Goal: Find specific page/section: Find specific page/section

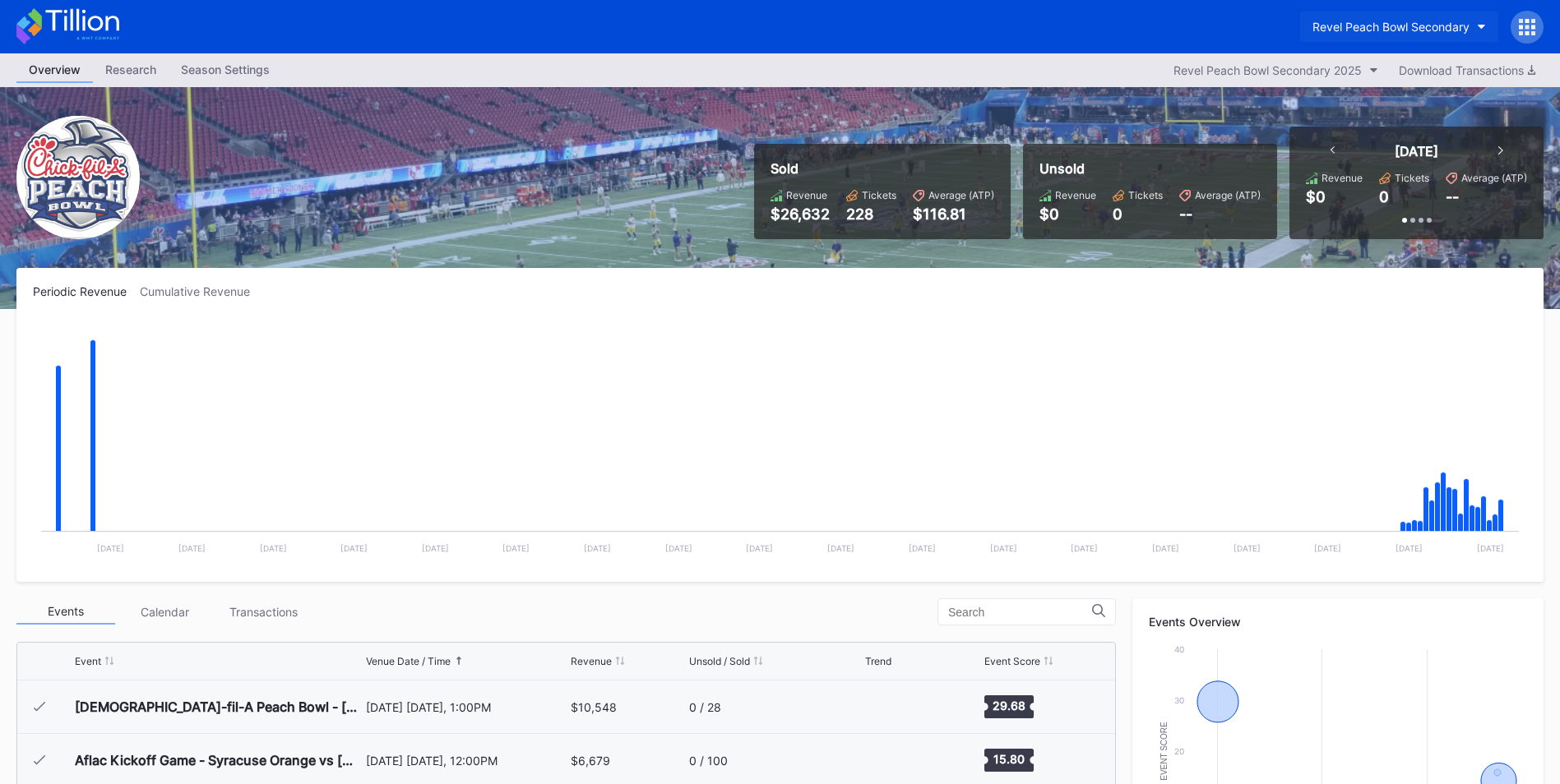
click at [1368, 29] on div "Revel Peach Bowl Secondary" at bounding box center [1391, 27] width 157 height 14
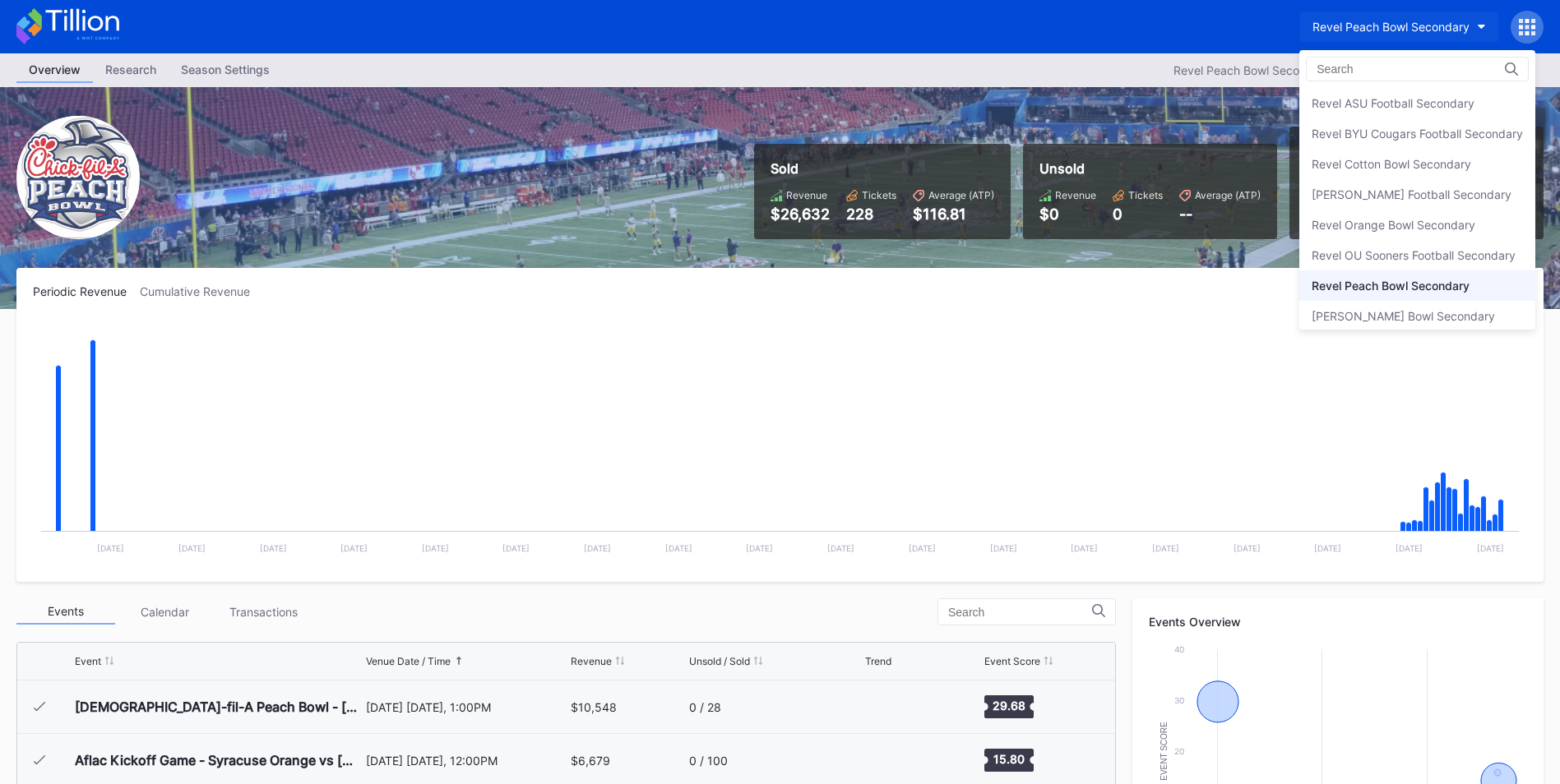
scroll to position [39, 0]
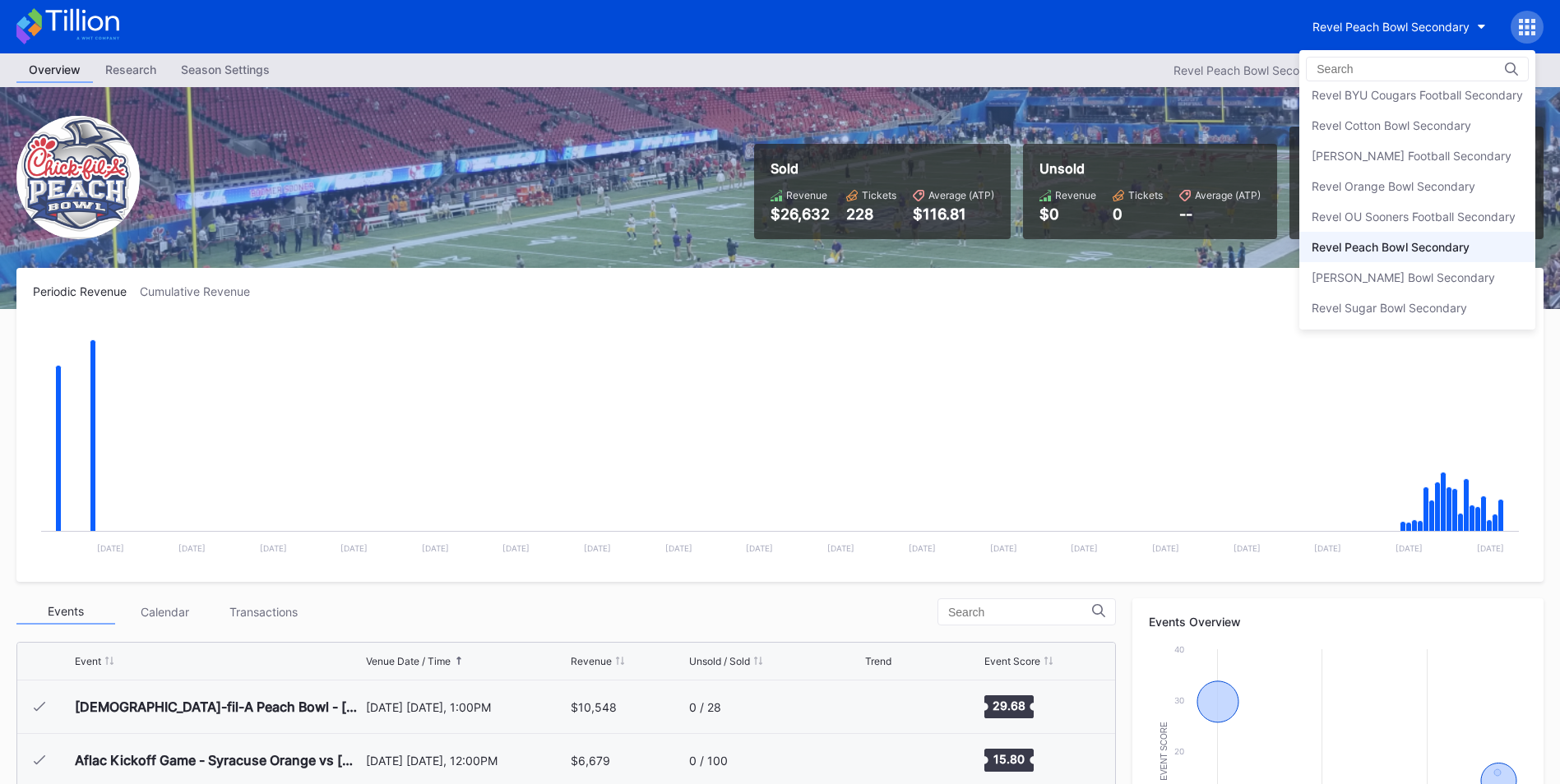
drag, startPoint x: 841, startPoint y: 364, endPoint x: 861, endPoint y: 314, distance: 53.9
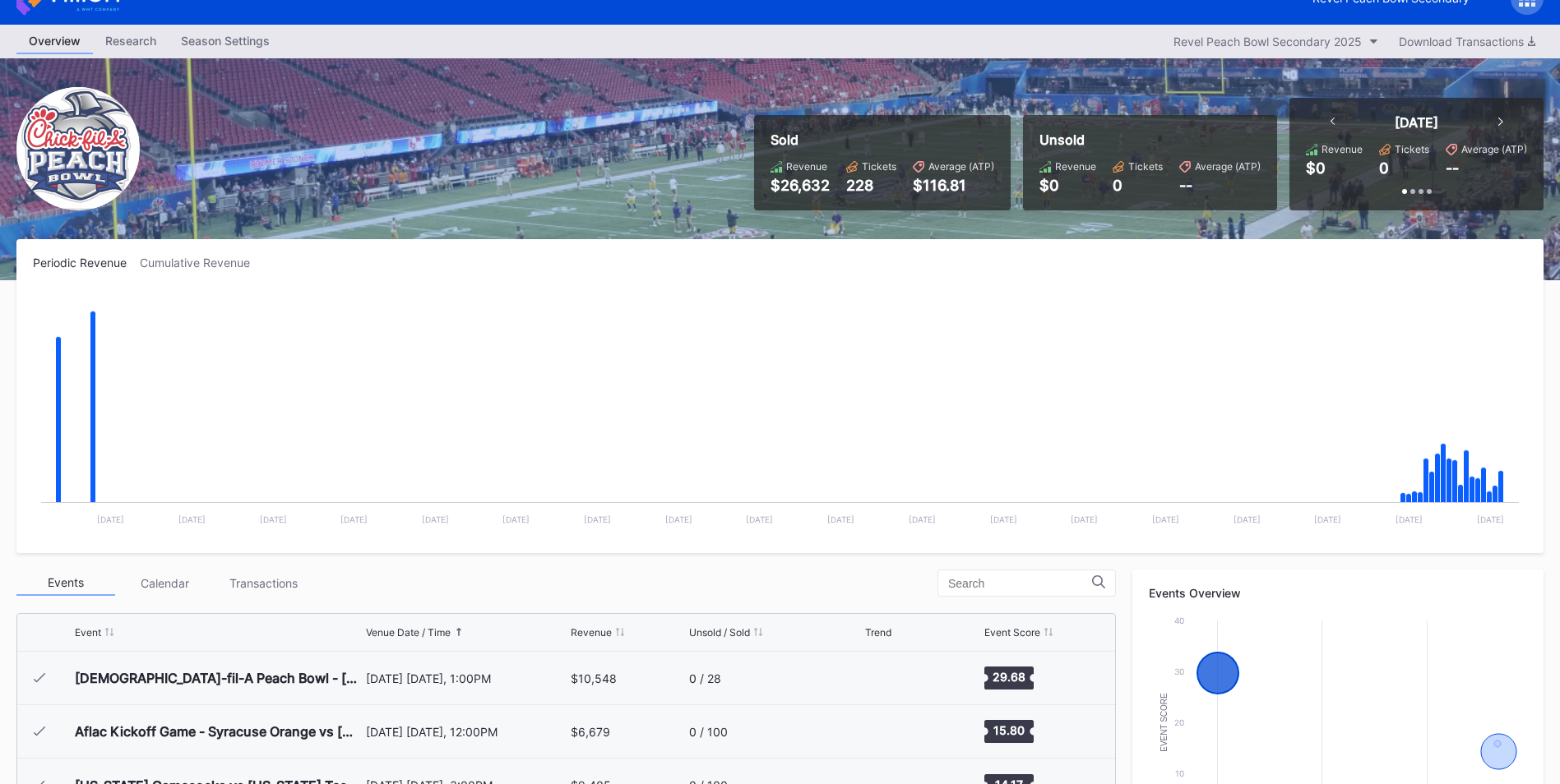
scroll to position [0, 0]
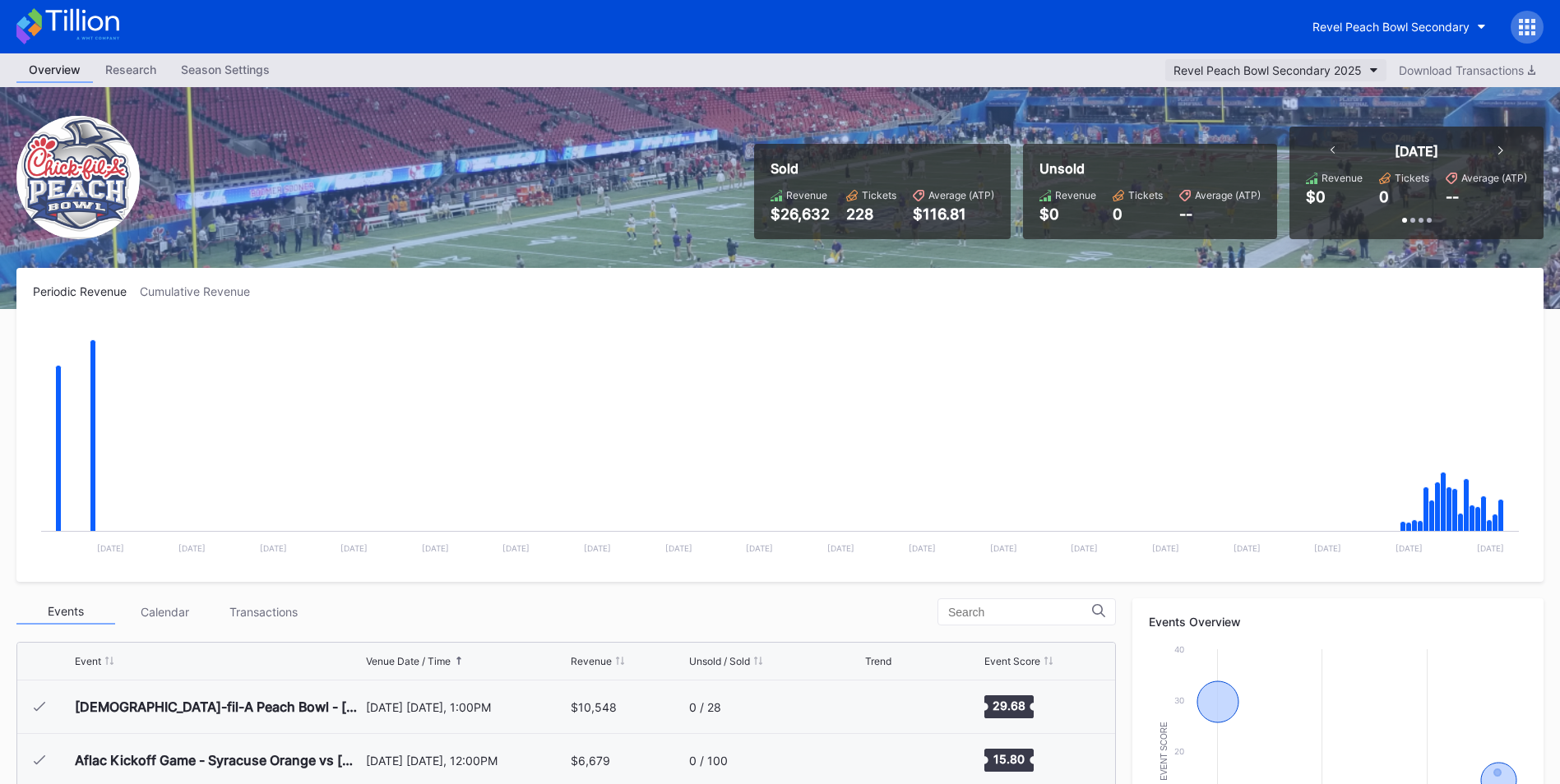
click at [1328, 67] on div "Revel Peach Bowl Secondary 2025" at bounding box center [1268, 70] width 189 height 14
click at [1354, 28] on div "Revel Peach Bowl Secondary" at bounding box center [1391, 27] width 157 height 14
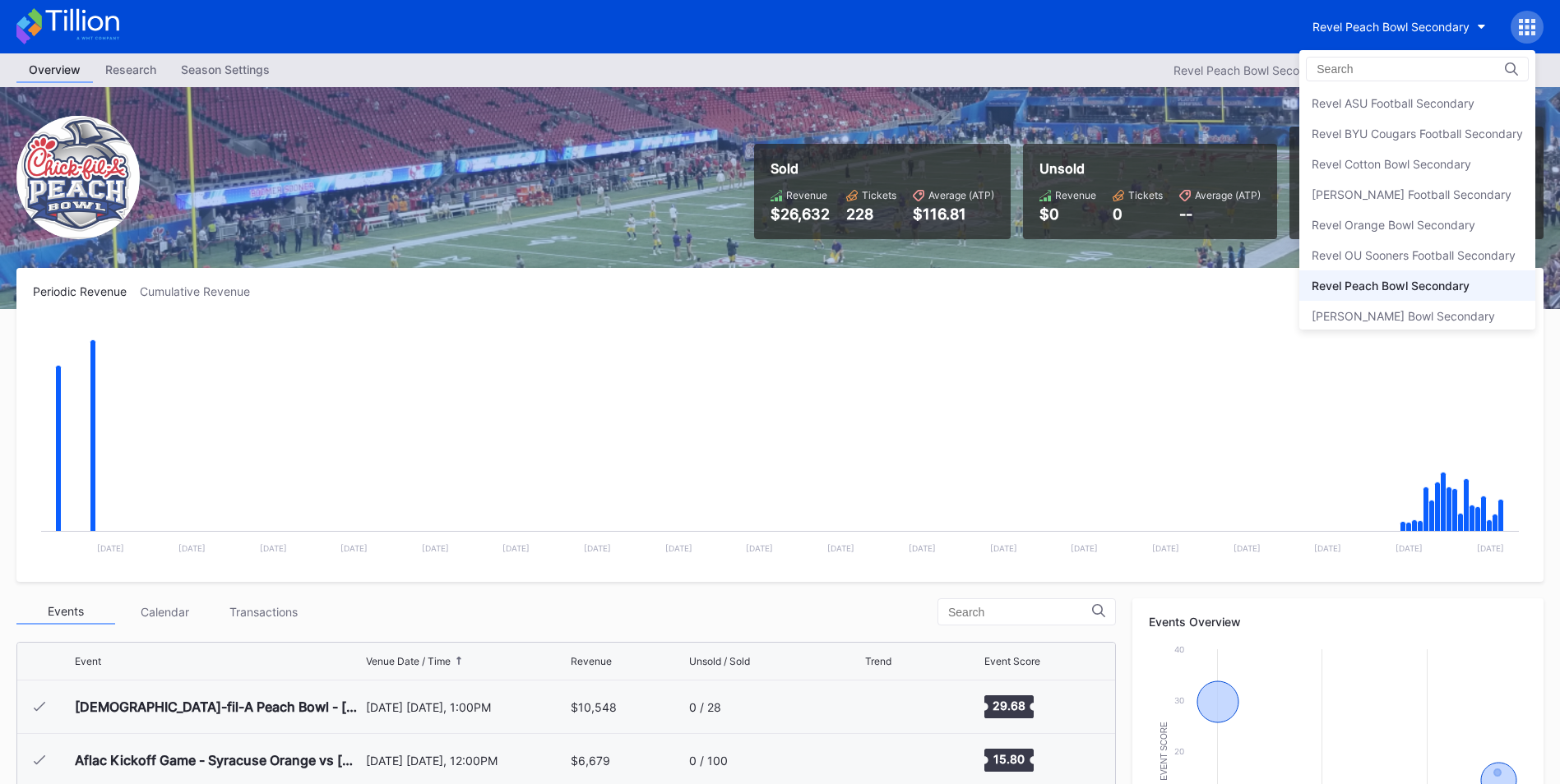
click at [1345, 76] on div at bounding box center [1417, 69] width 223 height 25
click at [1346, 72] on input at bounding box center [1389, 68] width 144 height 13
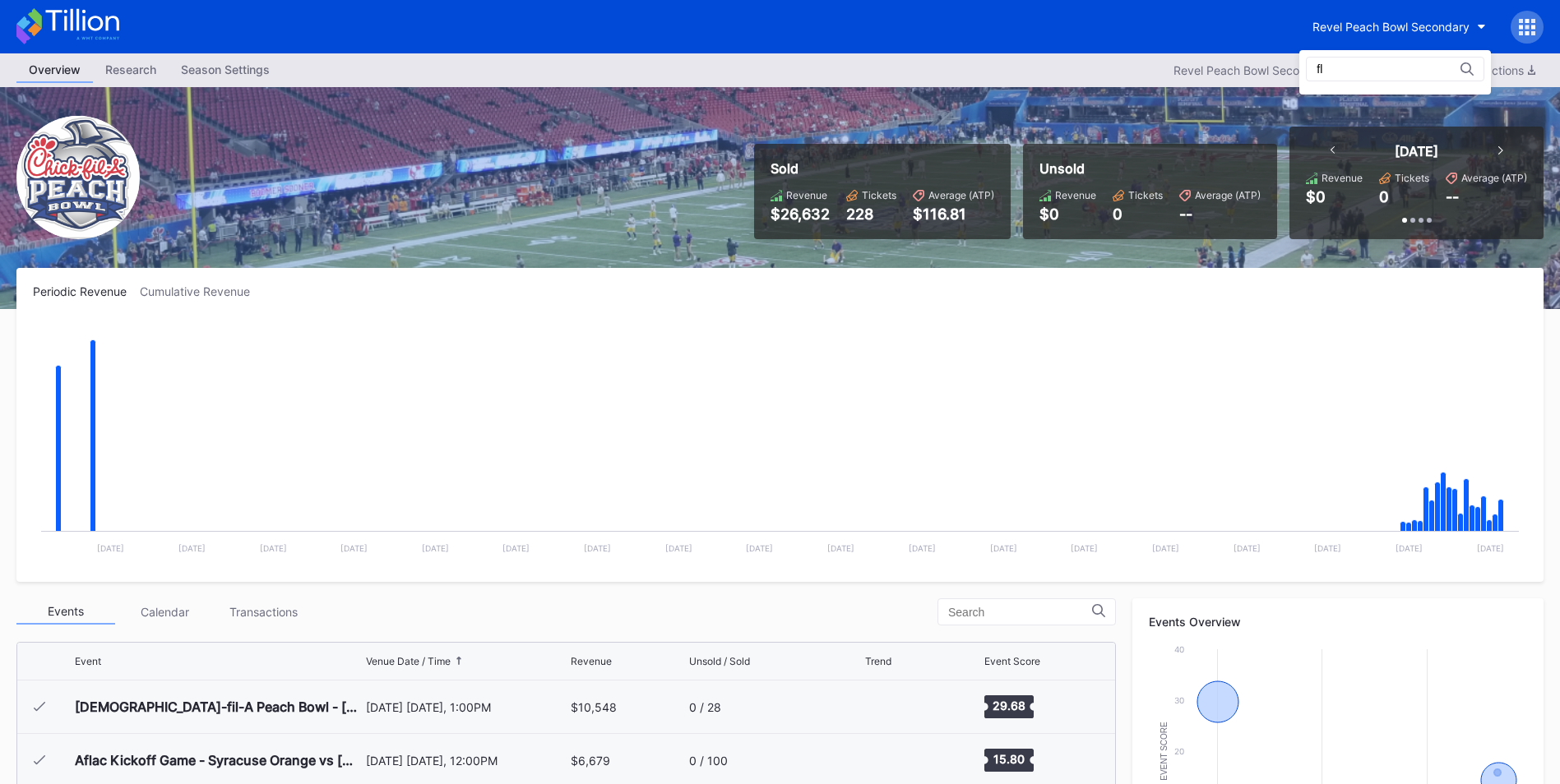
type input "f"
click at [1318, 68] on div "Revel Peach Bowl Secondary 2025" at bounding box center [1268, 70] width 189 height 14
click at [1382, 31] on div "Revel Peach Bowl Secondary" at bounding box center [1391, 27] width 157 height 14
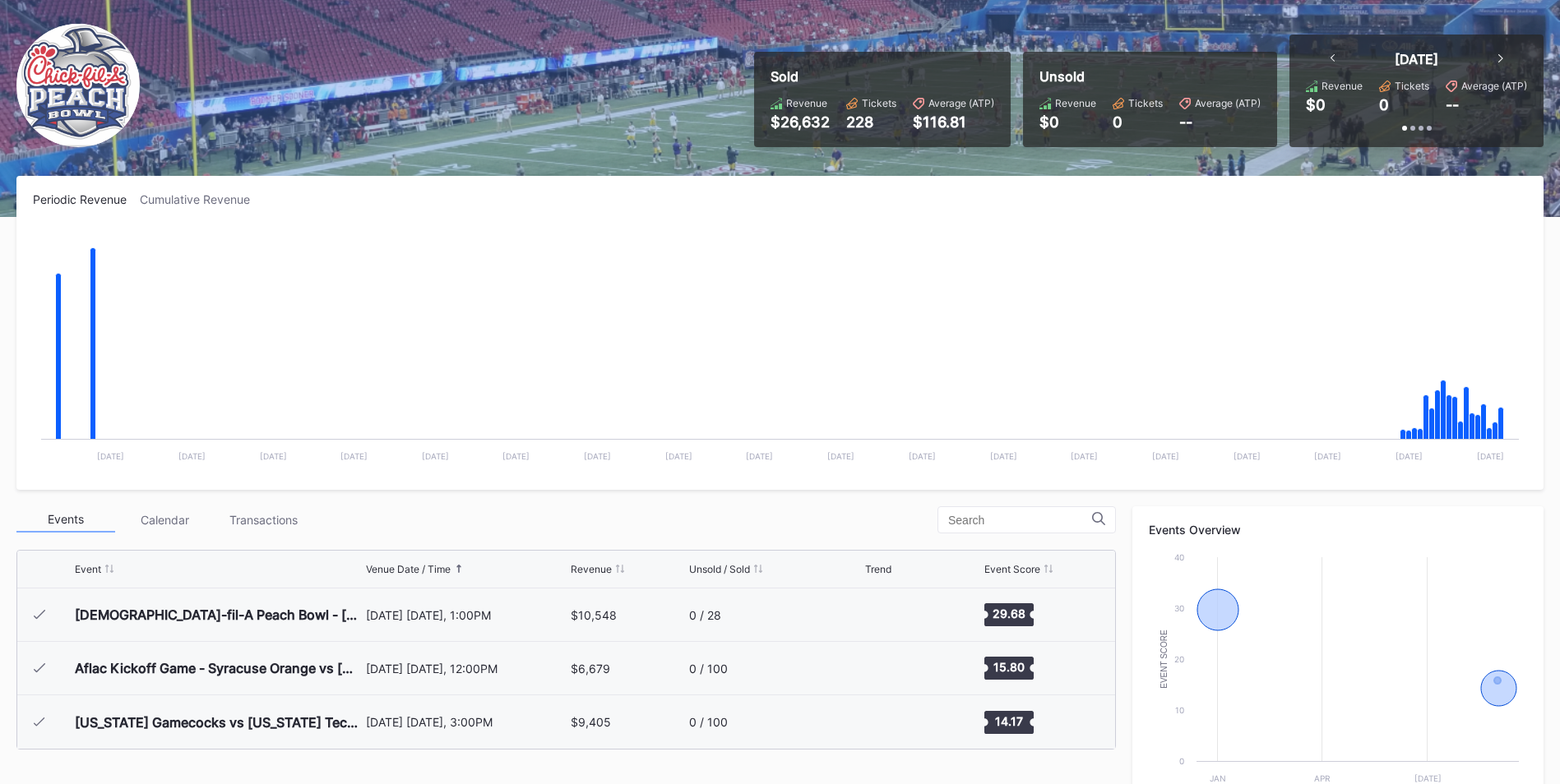
scroll to position [0, 0]
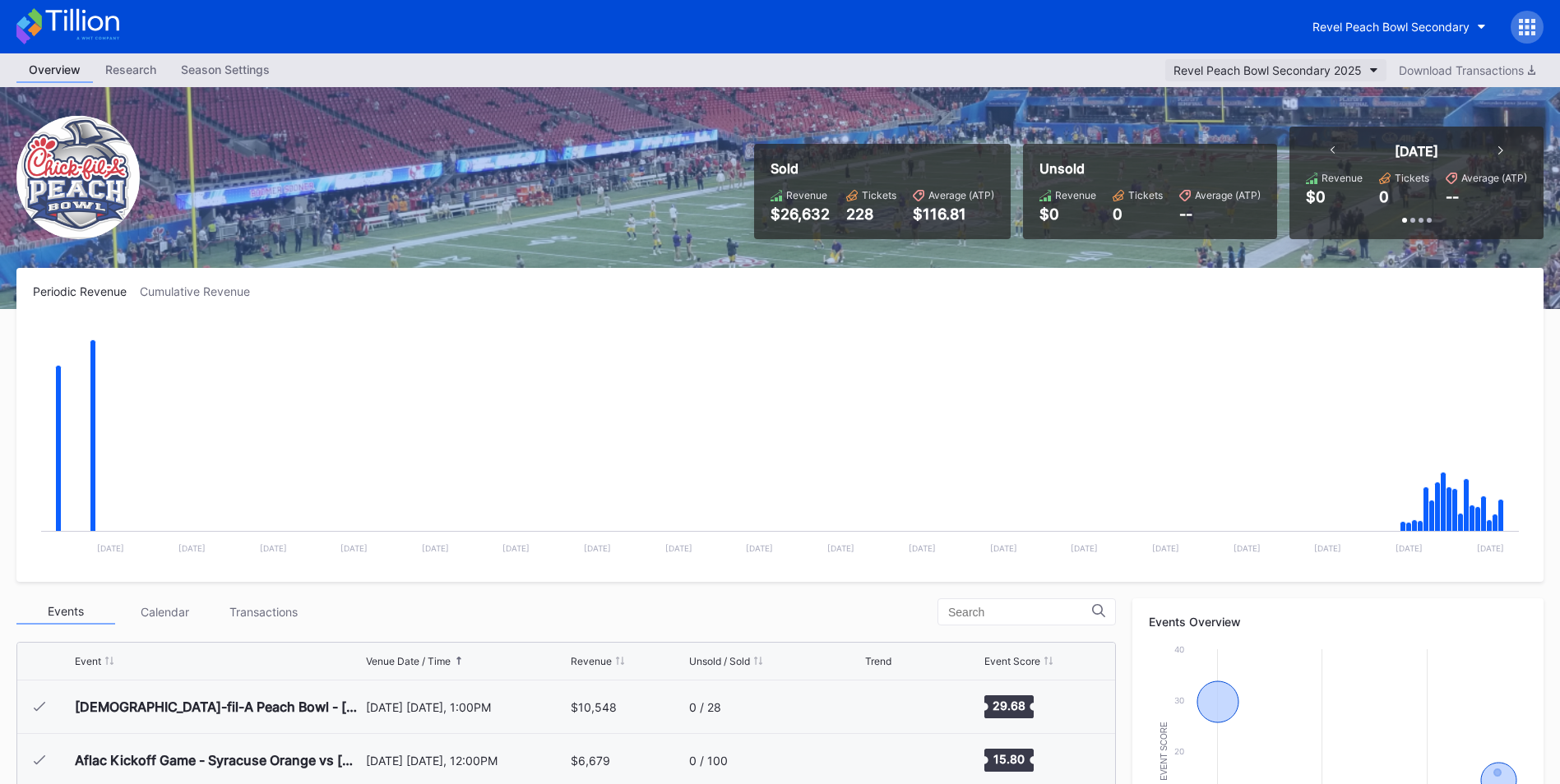
click at [1272, 75] on div "Revel Peach Bowl Secondary 2025" at bounding box center [1268, 70] width 189 height 14
click at [1399, 29] on div "Revel Peach Bowl Secondary" at bounding box center [1391, 27] width 157 height 14
click at [1409, 41] on button "Revel Peach Bowl Secondary" at bounding box center [1399, 26] width 198 height 30
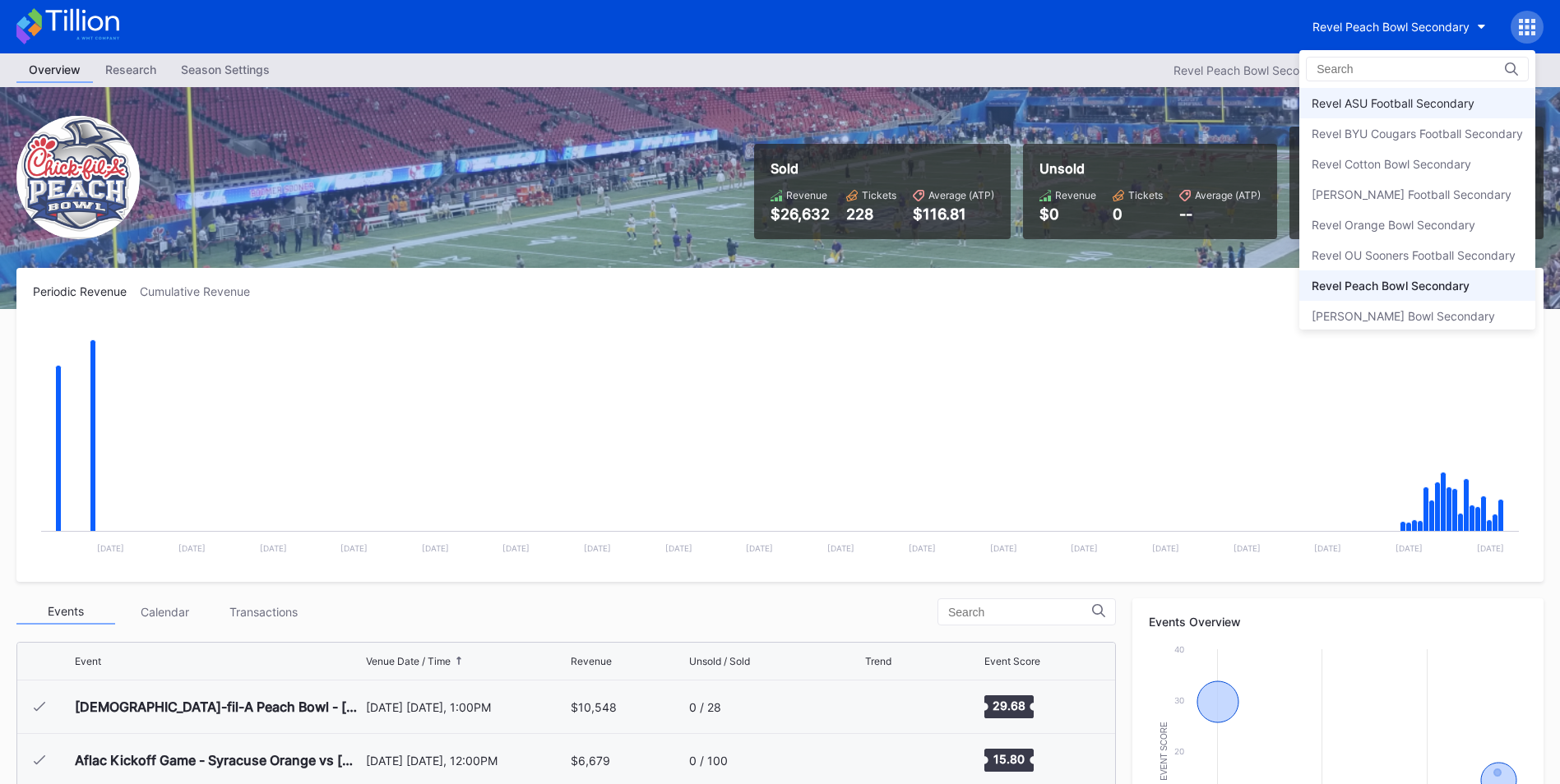
click at [1369, 111] on div "Revel ASU Football Secondary" at bounding box center [1417, 103] width 236 height 30
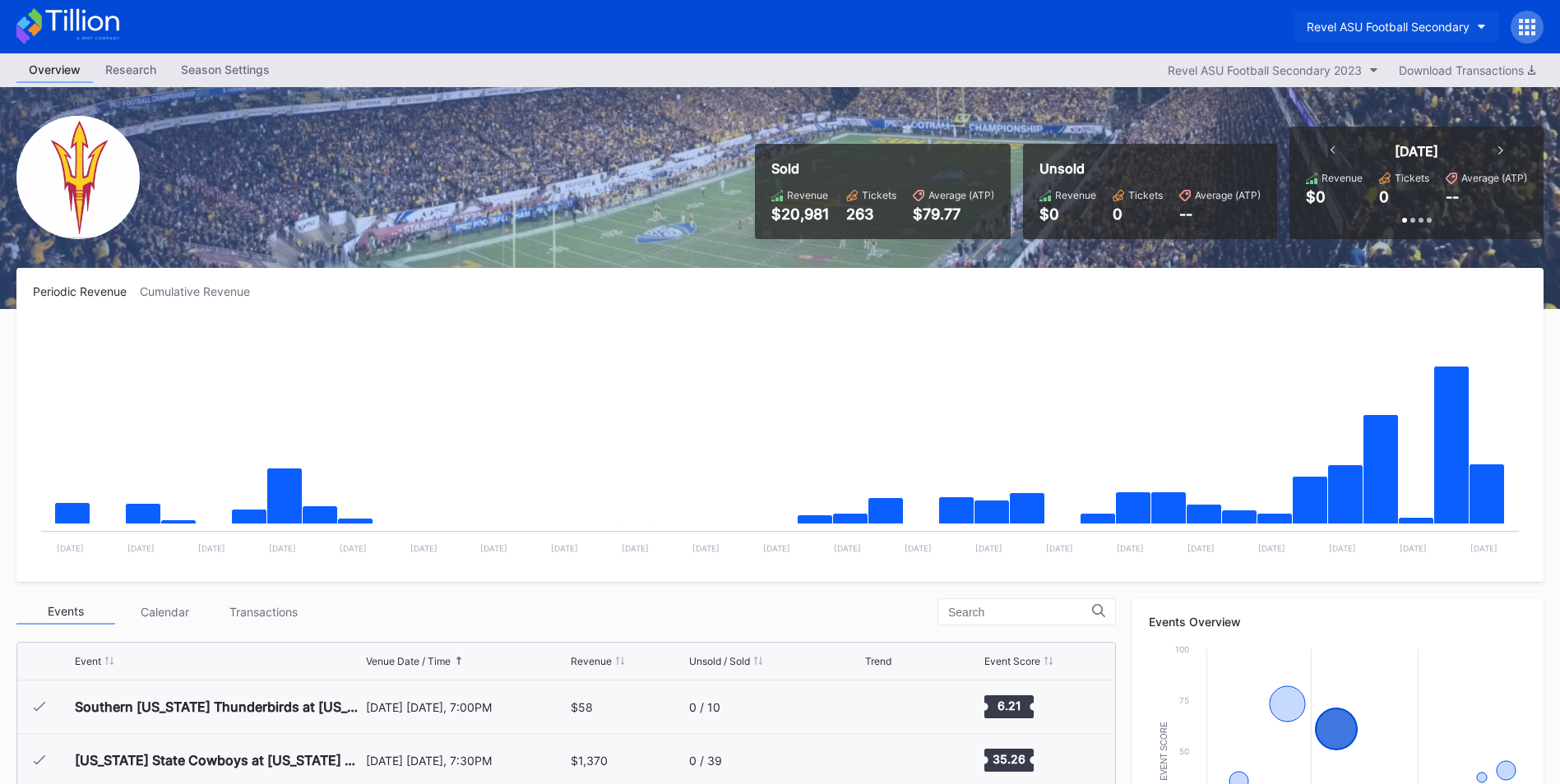
click at [1397, 31] on div "Revel ASU Football Secondary" at bounding box center [1388, 27] width 163 height 14
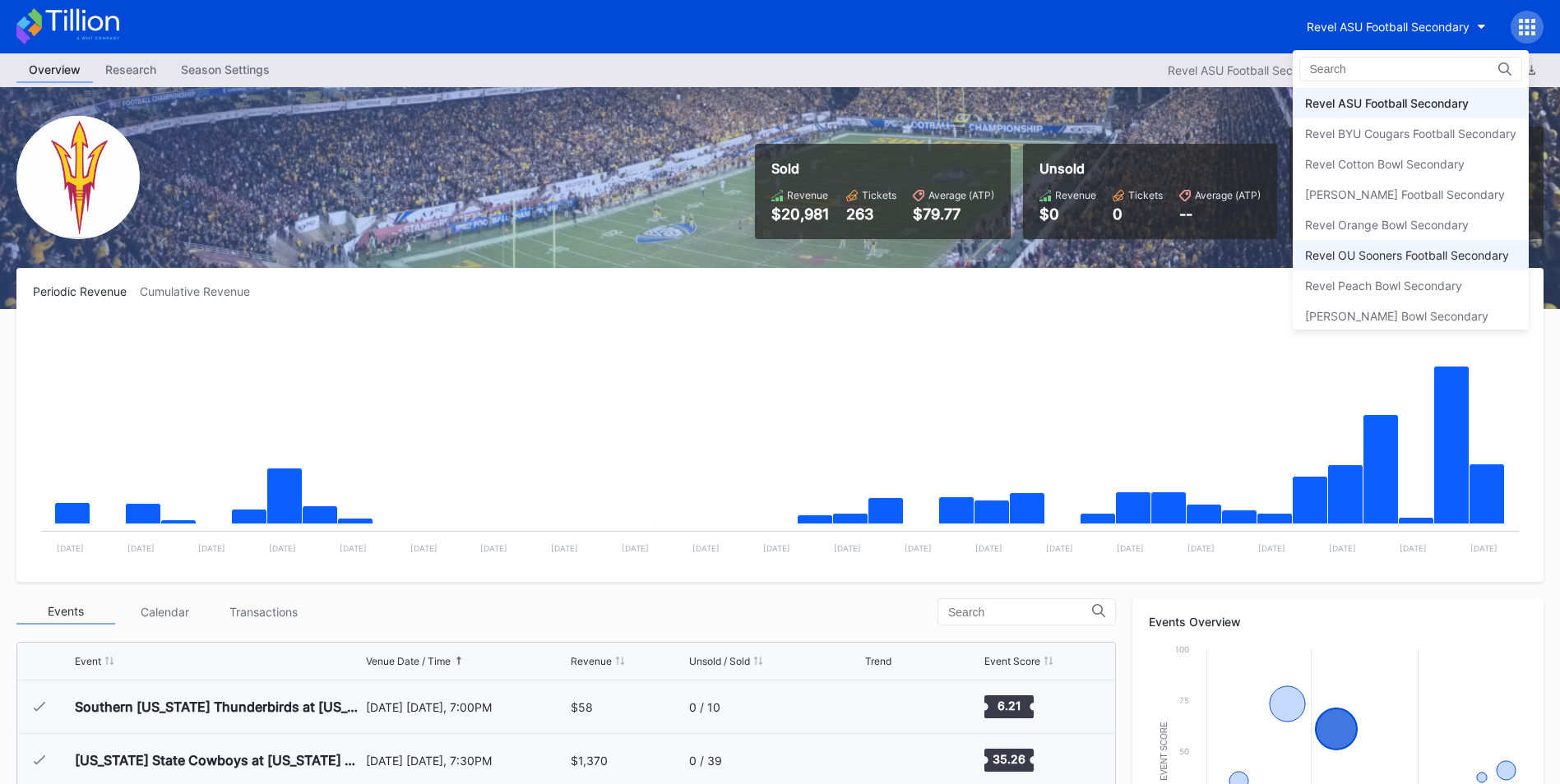
scroll to position [39, 0]
drag, startPoint x: 615, startPoint y: 419, endPoint x: 602, endPoint y: 405, distance: 19.1
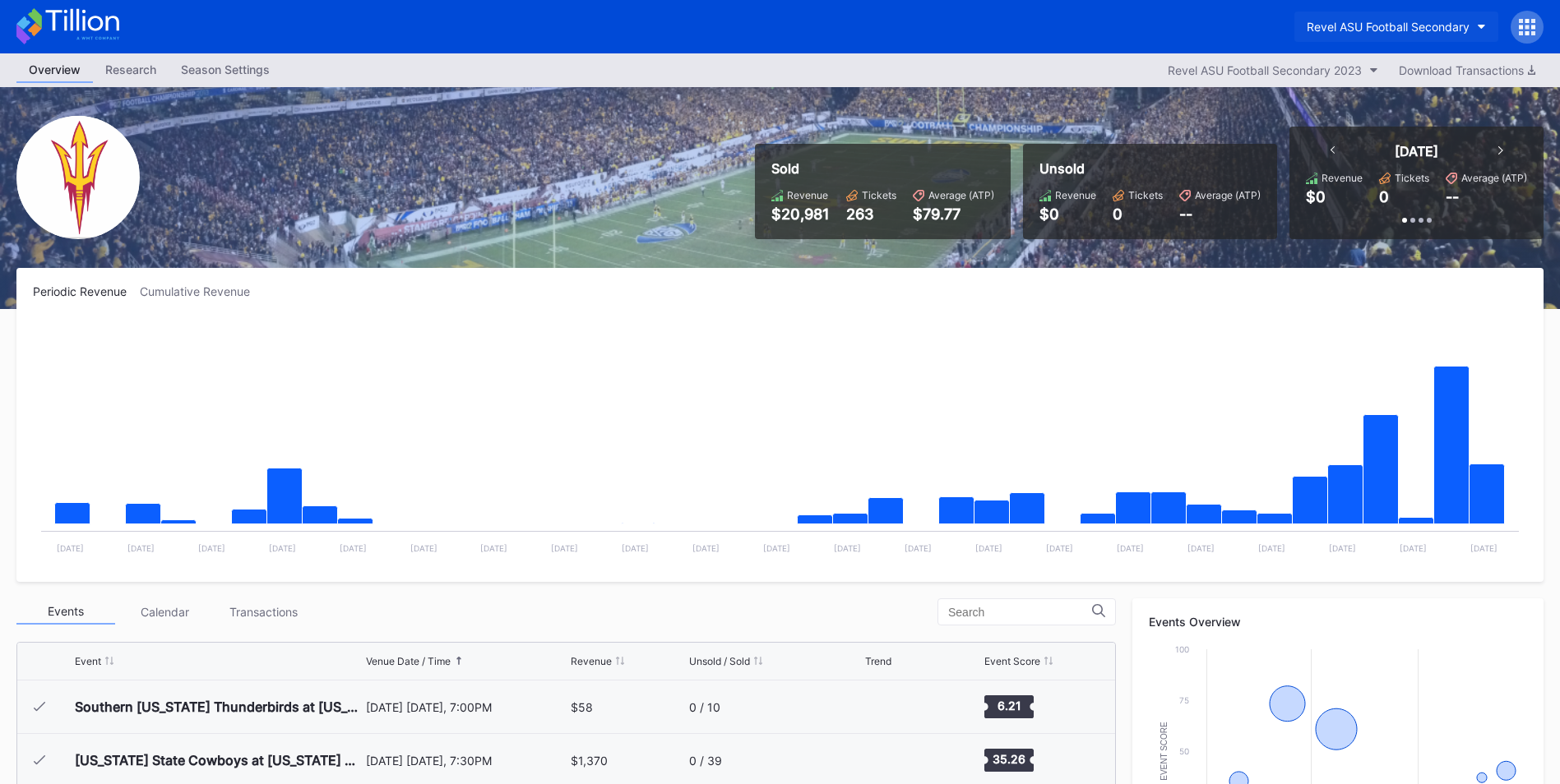
click at [1346, 31] on div "Revel ASU Football Secondary" at bounding box center [1388, 27] width 163 height 14
click at [1393, 25] on div "Revel ASU Football Secondary" at bounding box center [1388, 27] width 163 height 14
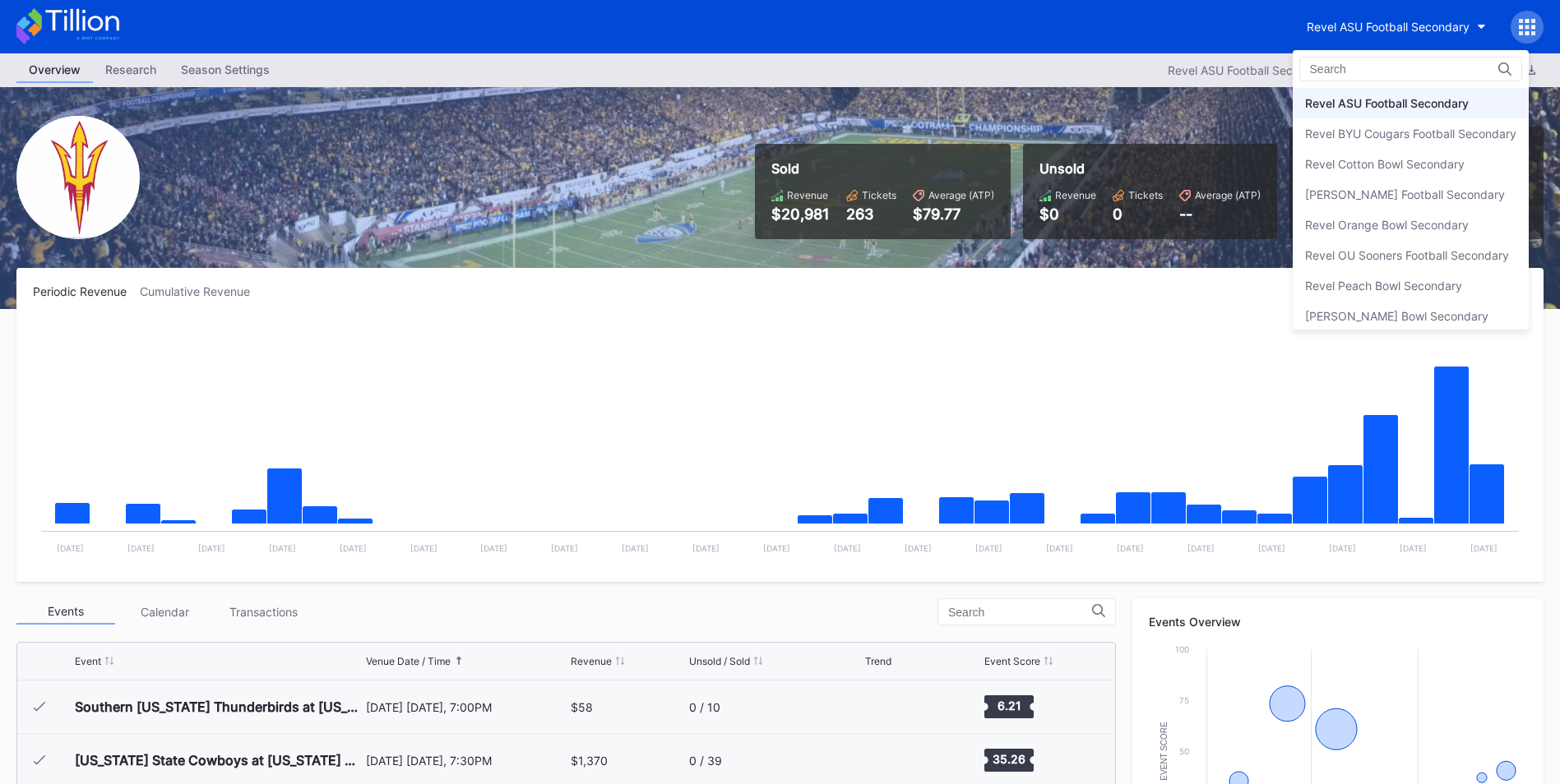
drag, startPoint x: 582, startPoint y: 372, endPoint x: 470, endPoint y: 245, distance: 169.3
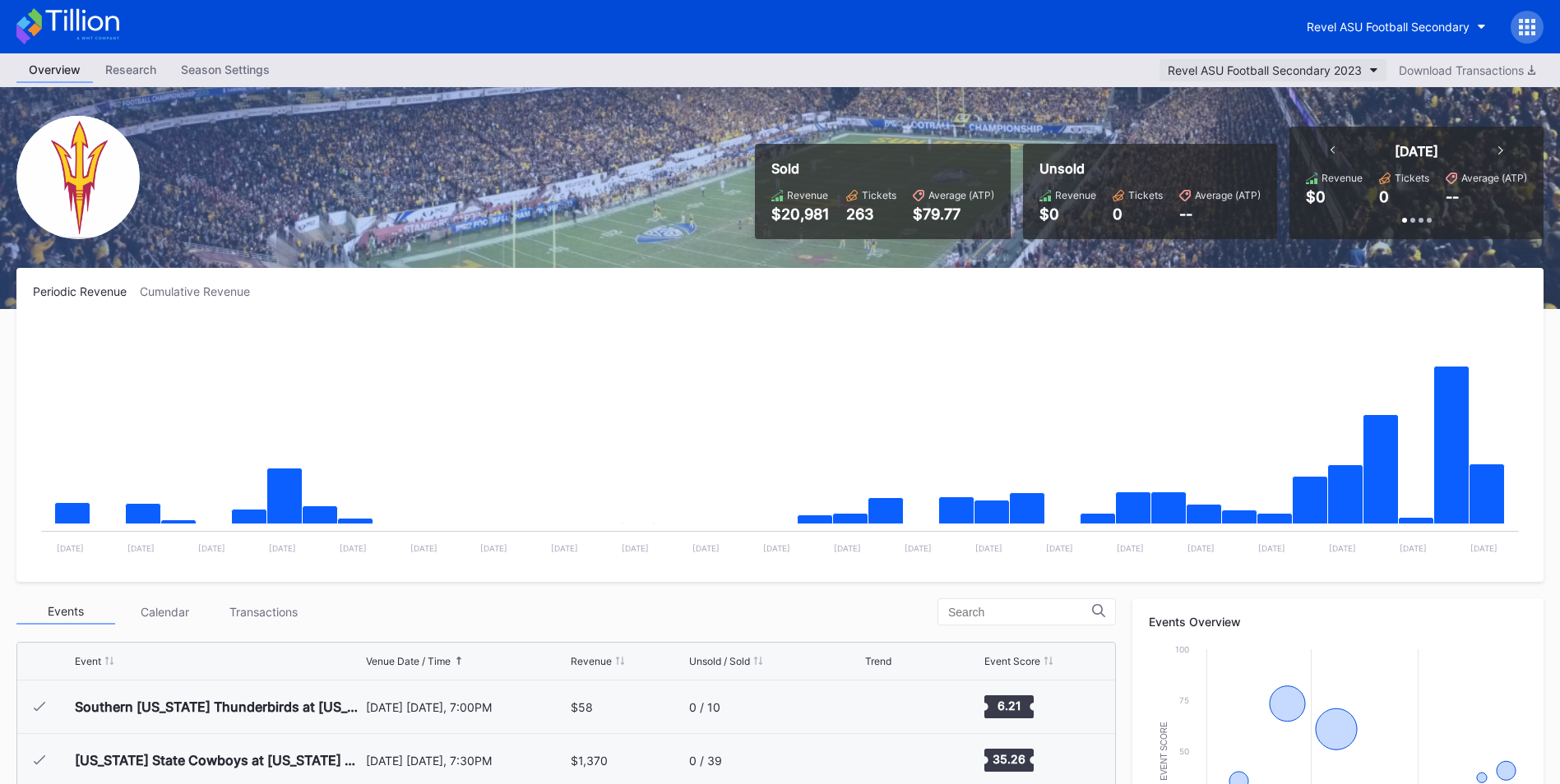
click at [1344, 80] on button "Revel ASU Football Secondary 2023" at bounding box center [1273, 70] width 227 height 22
click at [1482, 25] on icon "button" at bounding box center [1482, 28] width 9 height 5
click at [1476, 29] on button "Revel ASU Football Secondary" at bounding box center [1397, 26] width 204 height 30
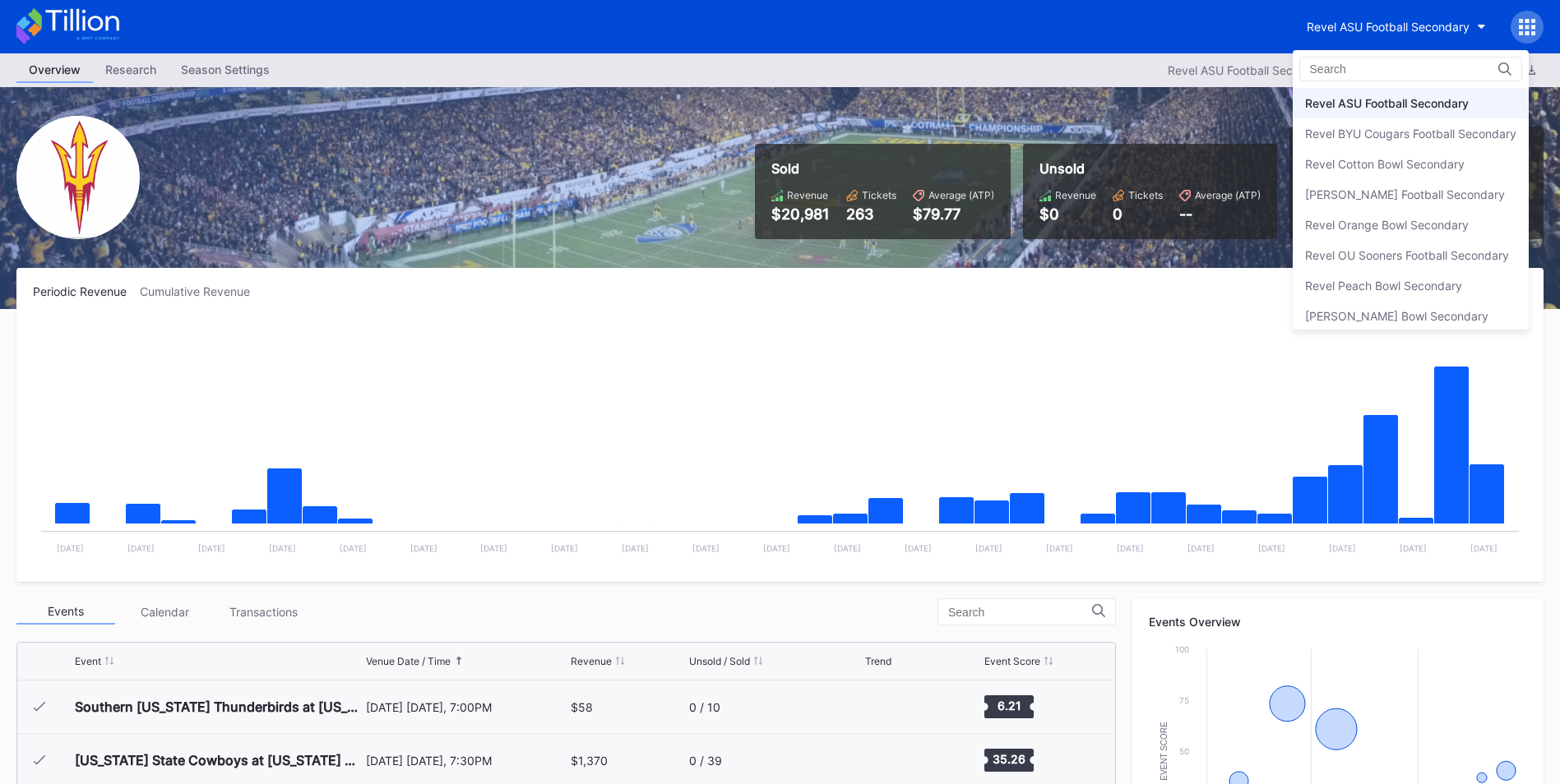
click at [1523, 22] on icon at bounding box center [1521, 21] width 4 height 4
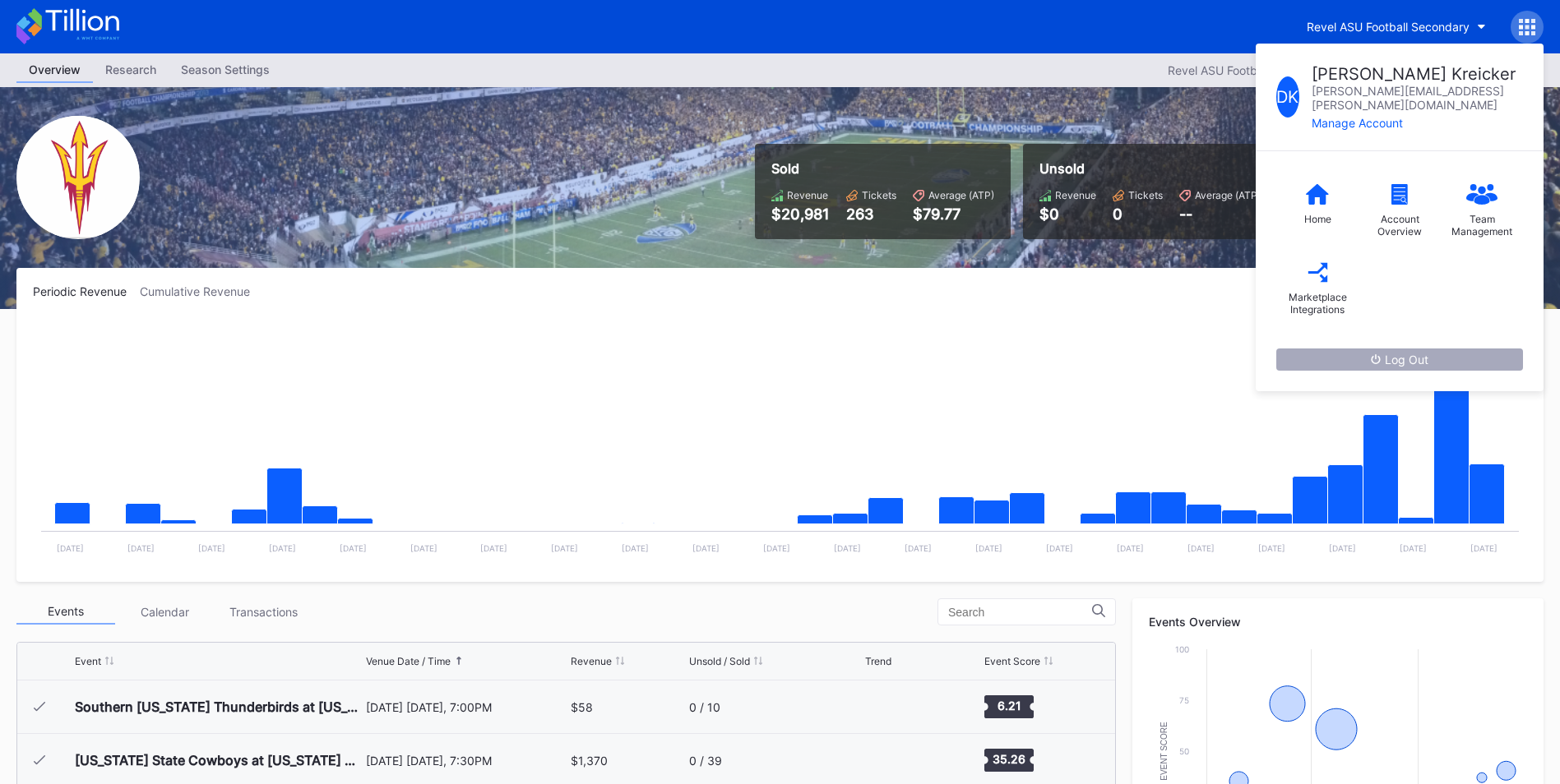
click at [1456, 348] on button "Log Out" at bounding box center [1399, 360] width 246 height 22
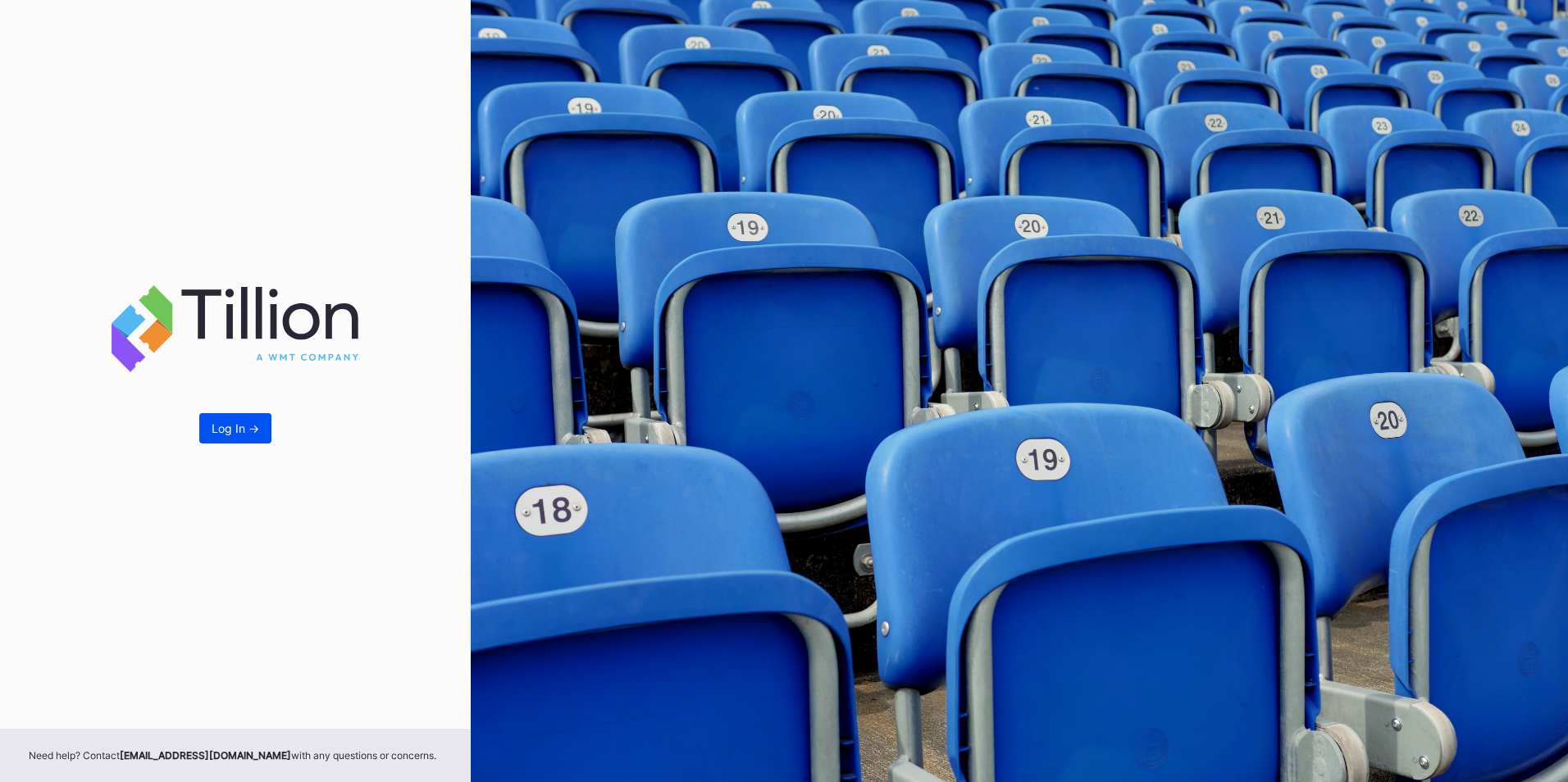
click at [230, 435] on div "Log In ->" at bounding box center [234, 429] width 47 height 14
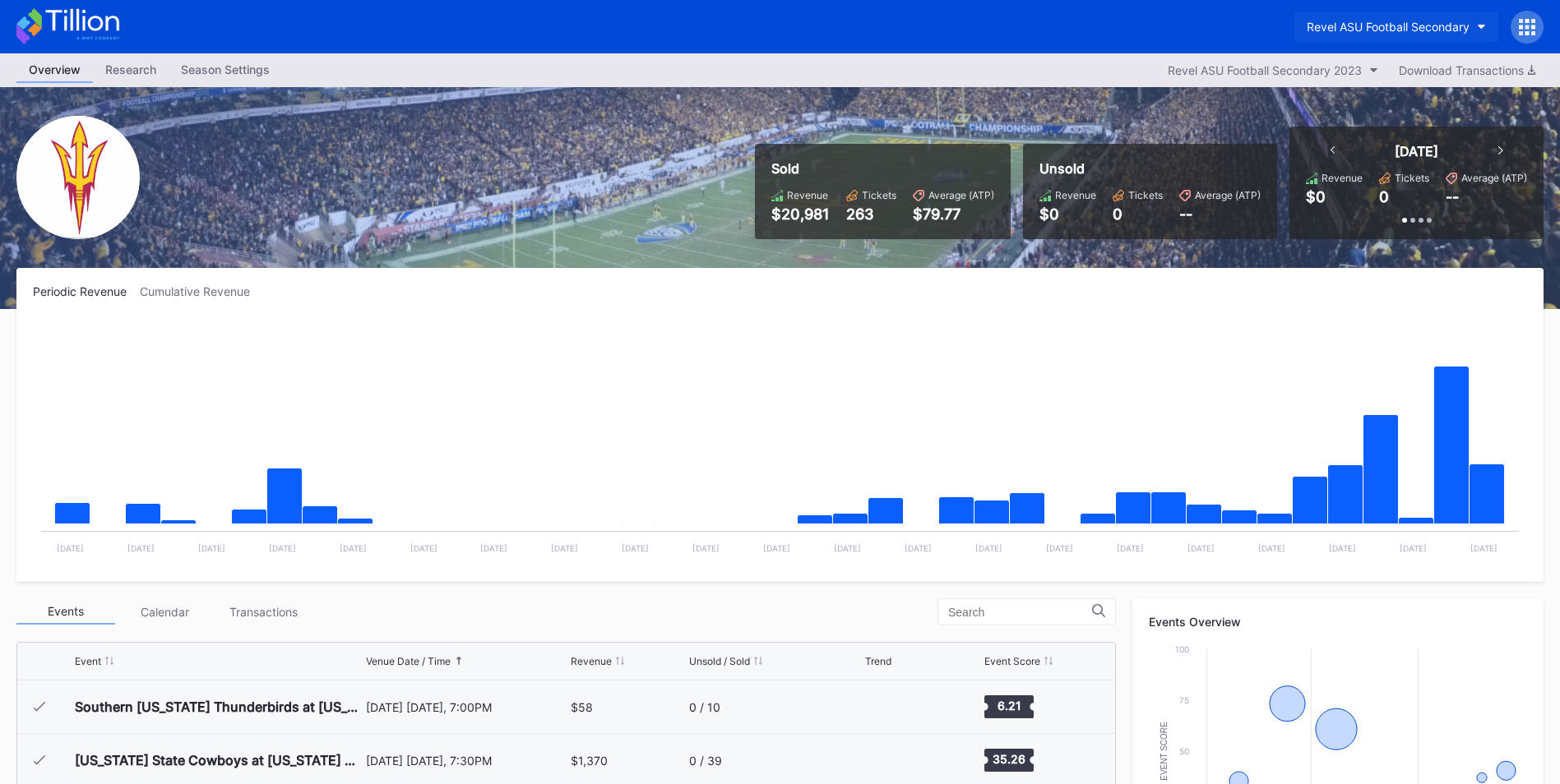
click at [1383, 30] on div "Revel ASU Football Secondary" at bounding box center [1388, 27] width 163 height 14
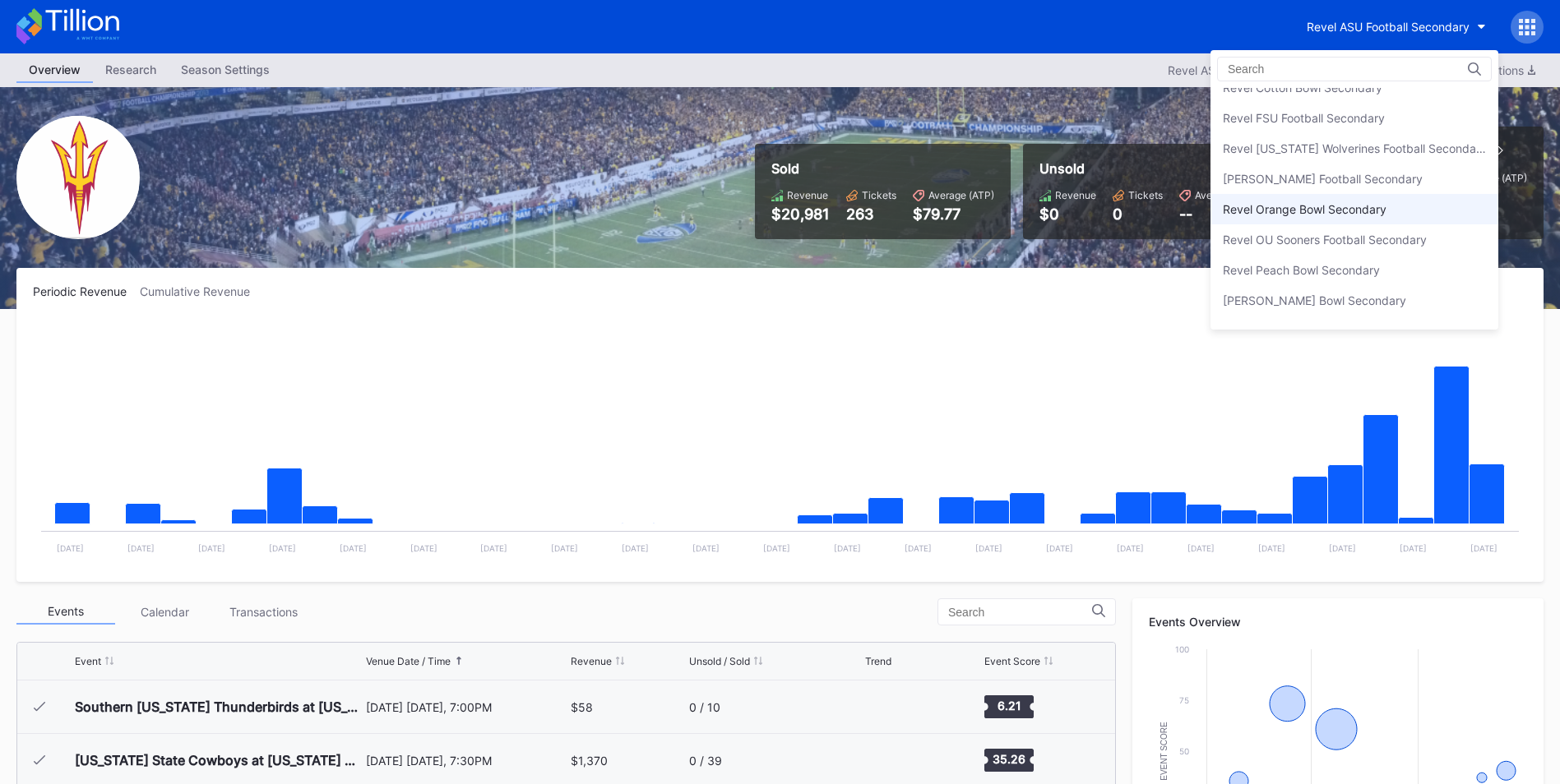
scroll to position [130, 0]
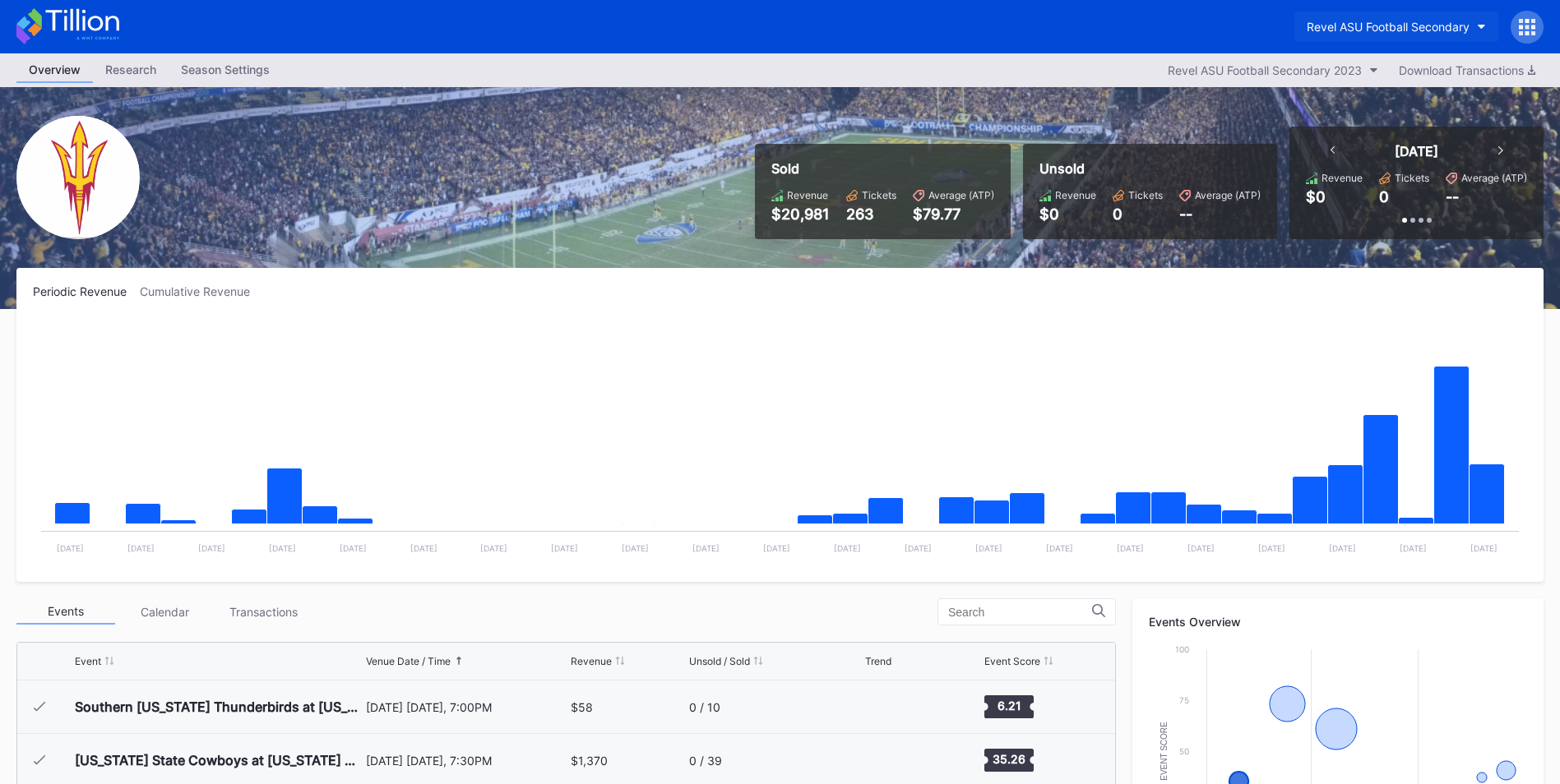
click at [1397, 23] on div "Revel ASU Football Secondary" at bounding box center [1388, 27] width 163 height 14
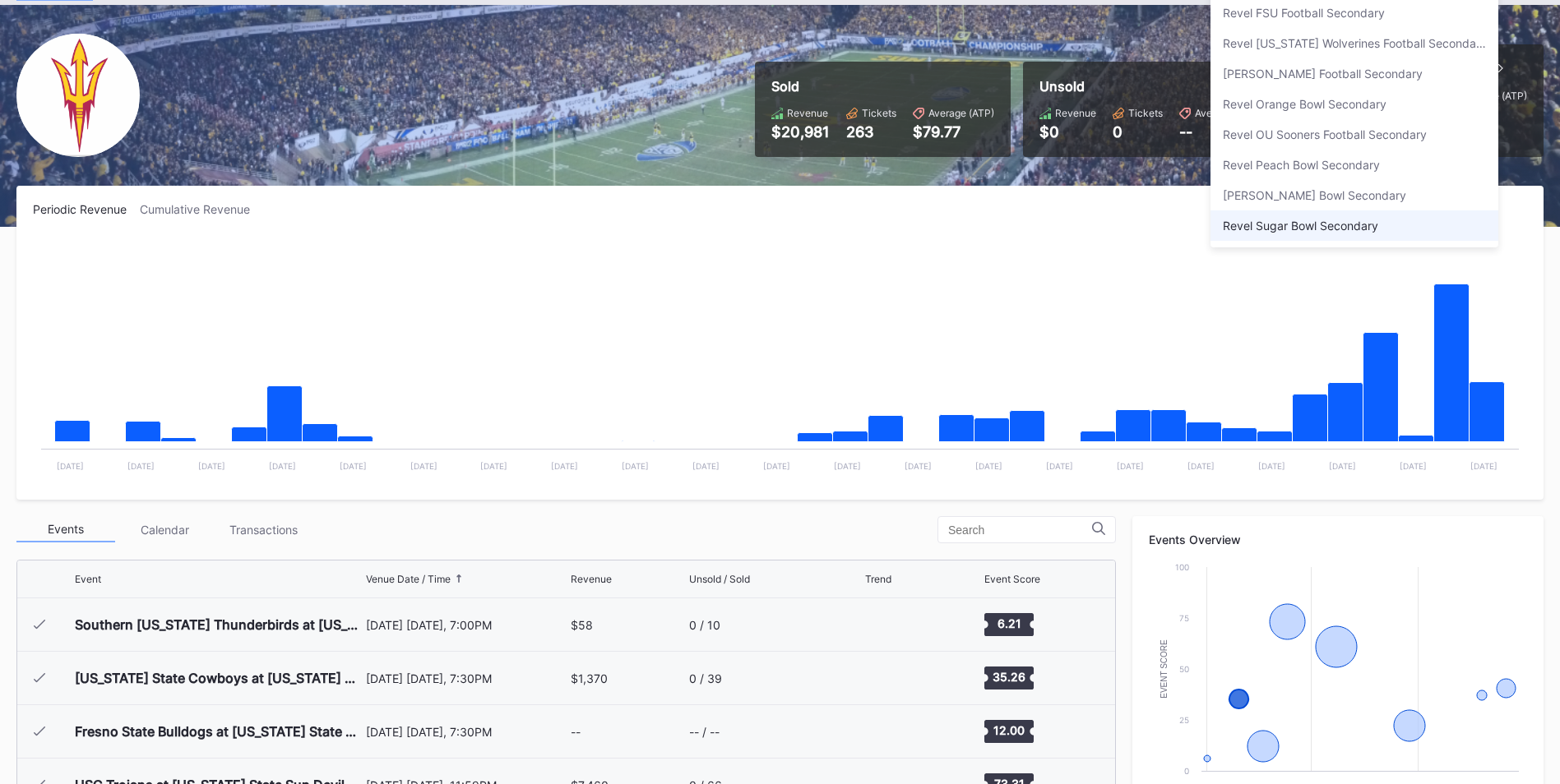
scroll to position [48, 0]
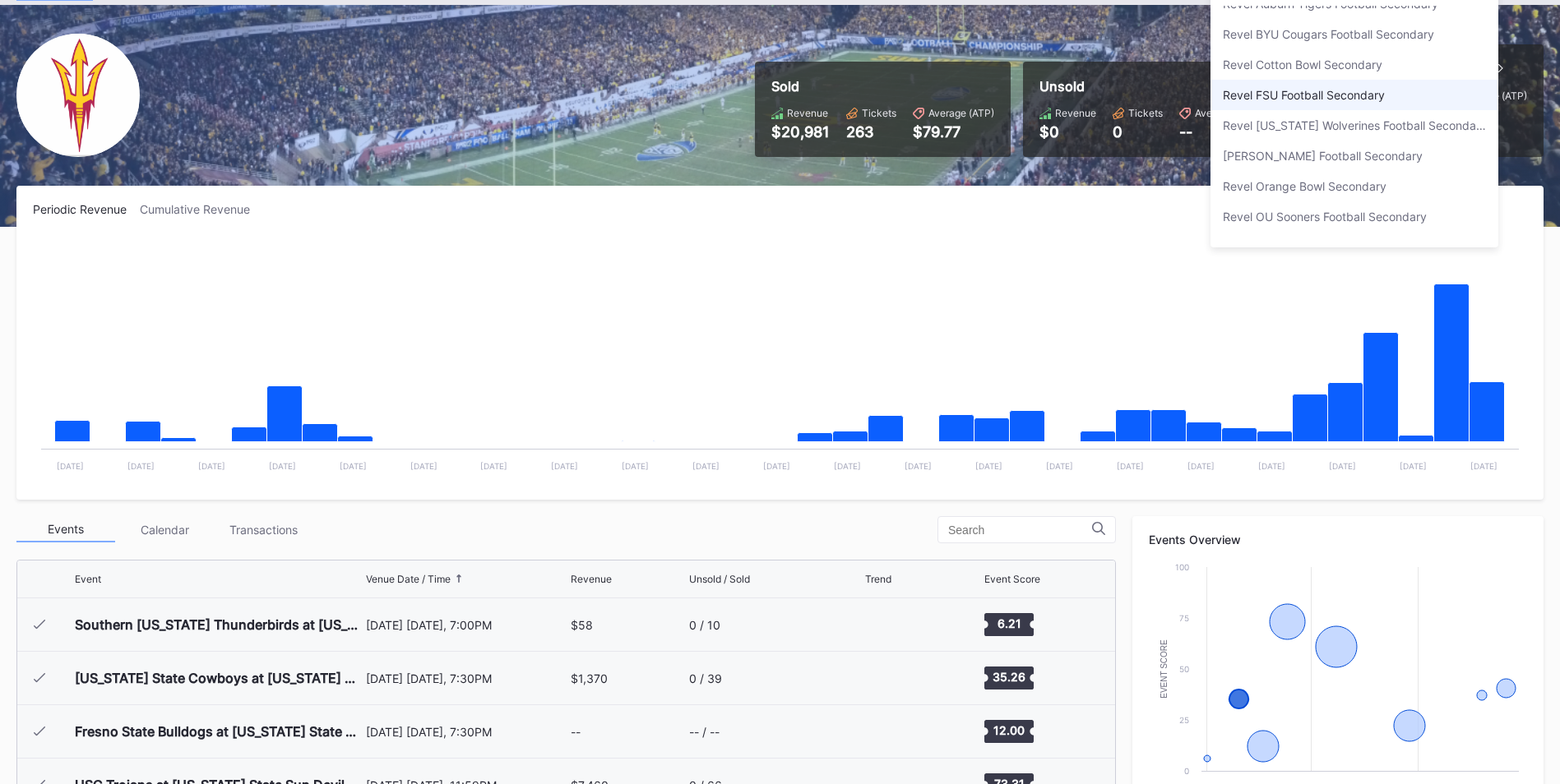
click at [1306, 92] on div "Revel FSU Football Secondary" at bounding box center [1303, 95] width 162 height 14
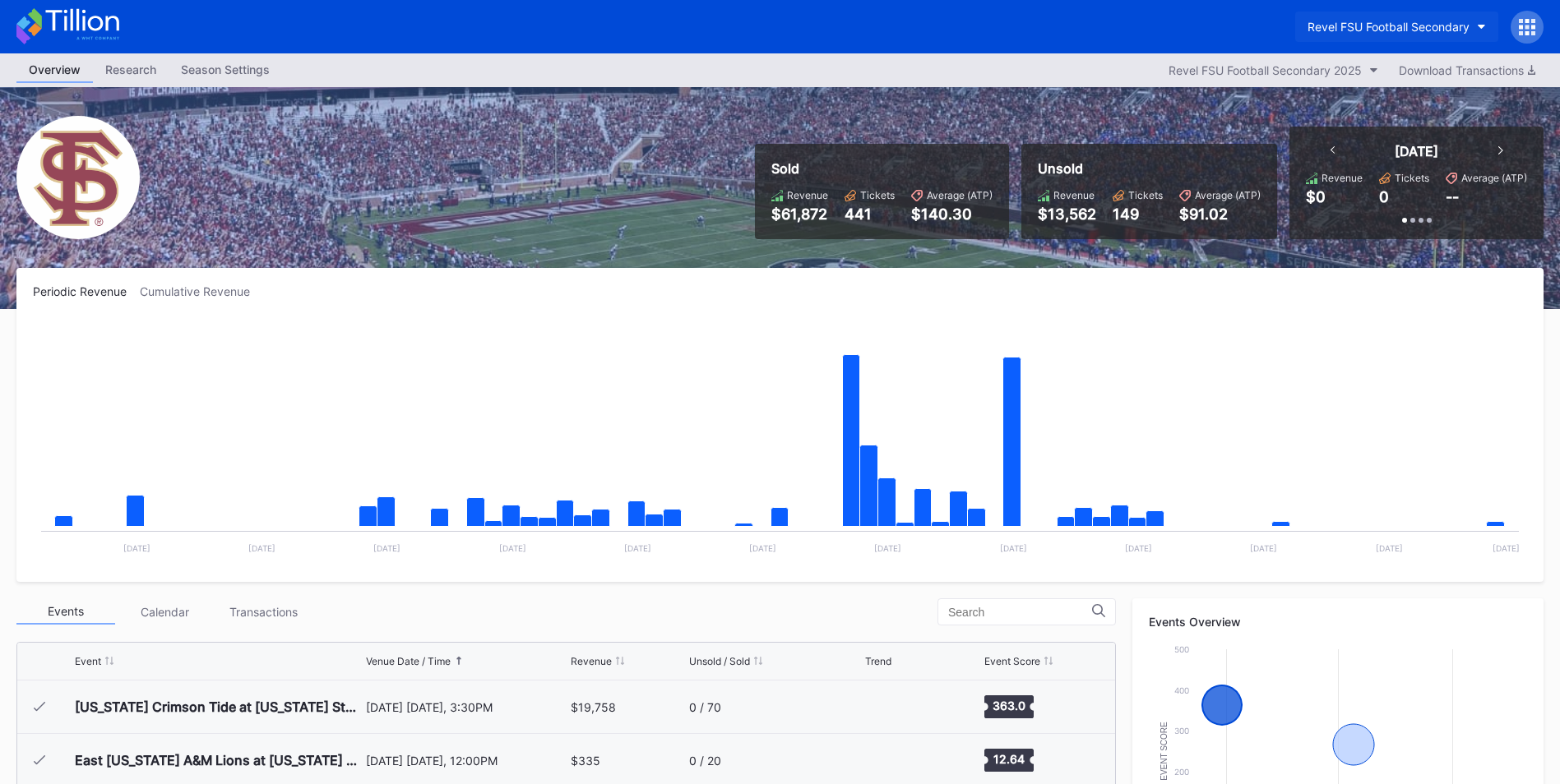
click at [1420, 29] on div "Revel FSU Football Secondary" at bounding box center [1388, 27] width 162 height 14
click at [1405, 34] on button "Revel FSU Football Secondary" at bounding box center [1397, 26] width 203 height 30
click at [1418, 35] on button "Revel FSU Football Secondary" at bounding box center [1397, 26] width 203 height 30
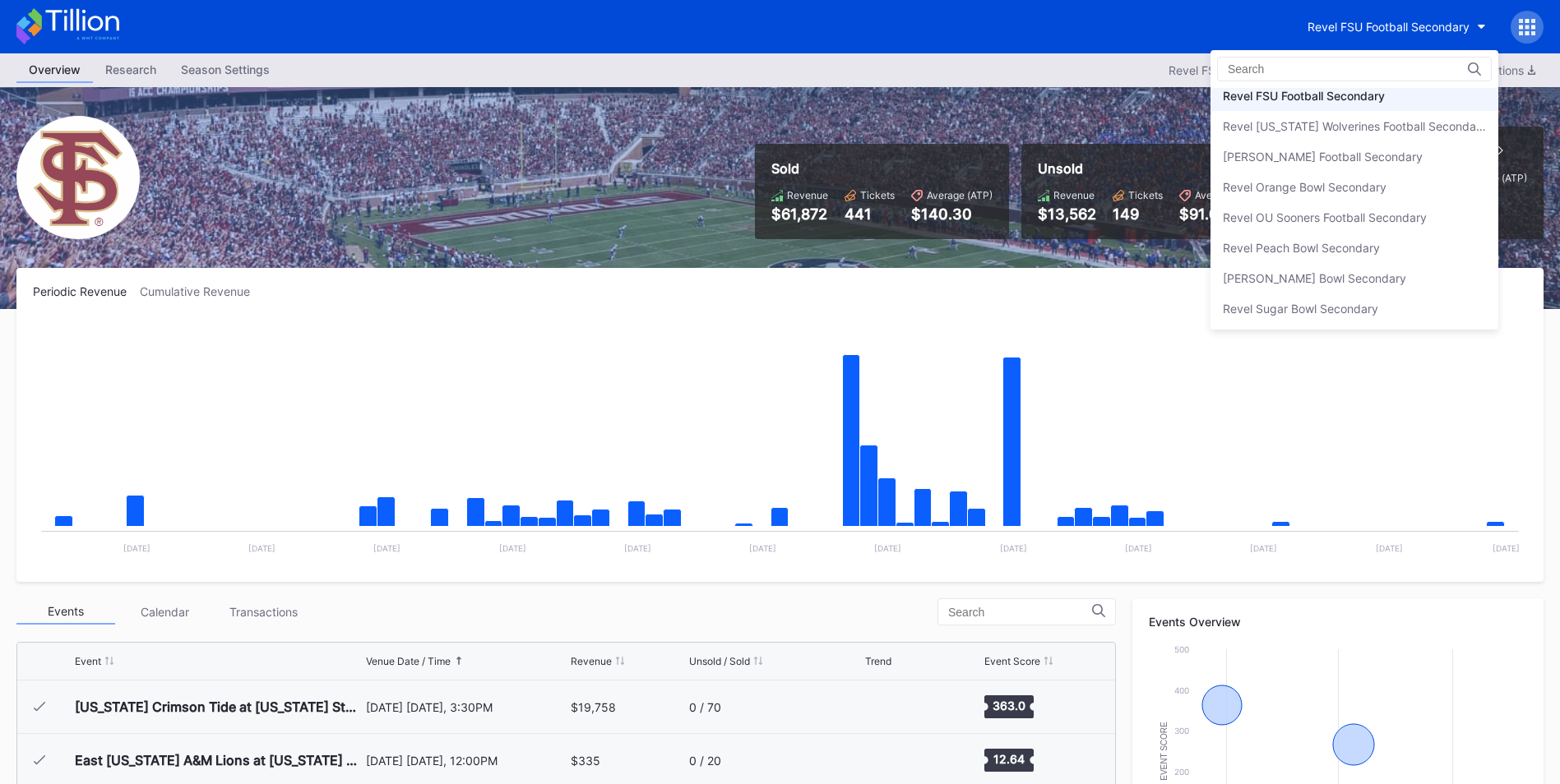
scroll to position [130, 0]
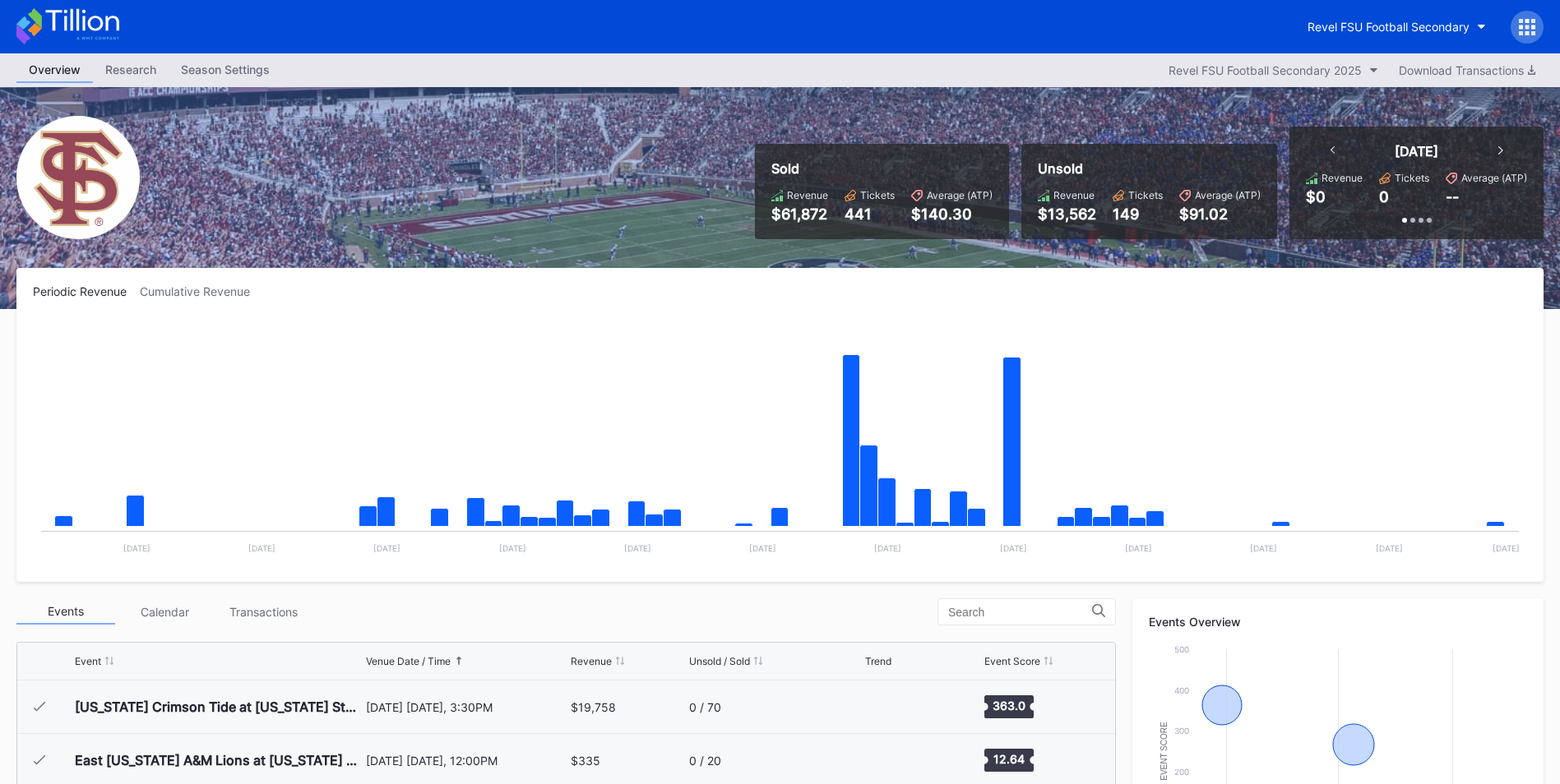
click at [1523, 21] on icon at bounding box center [1521, 21] width 4 height 4
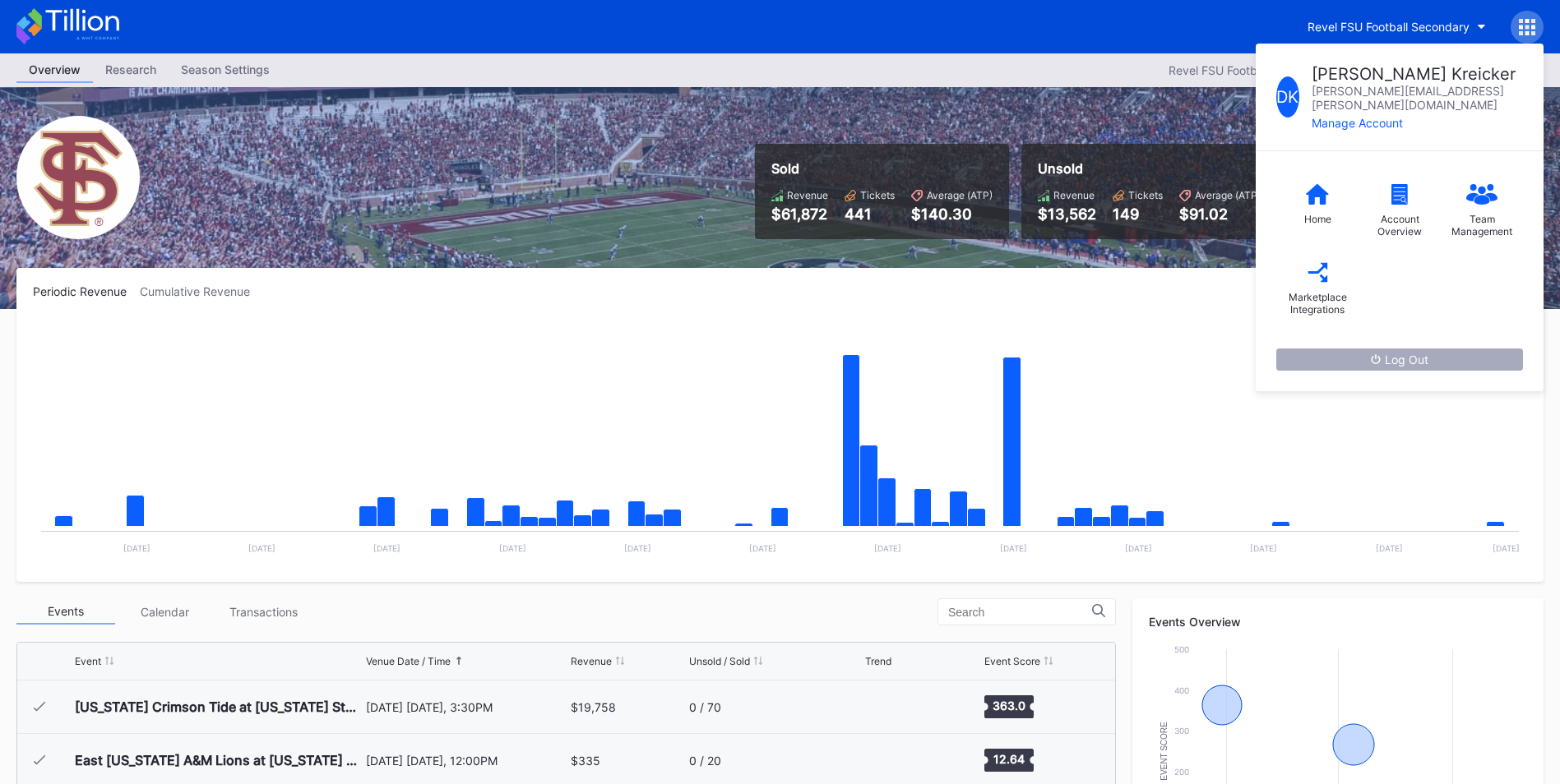
click at [1388, 353] on div "Log Out" at bounding box center [1400, 360] width 58 height 14
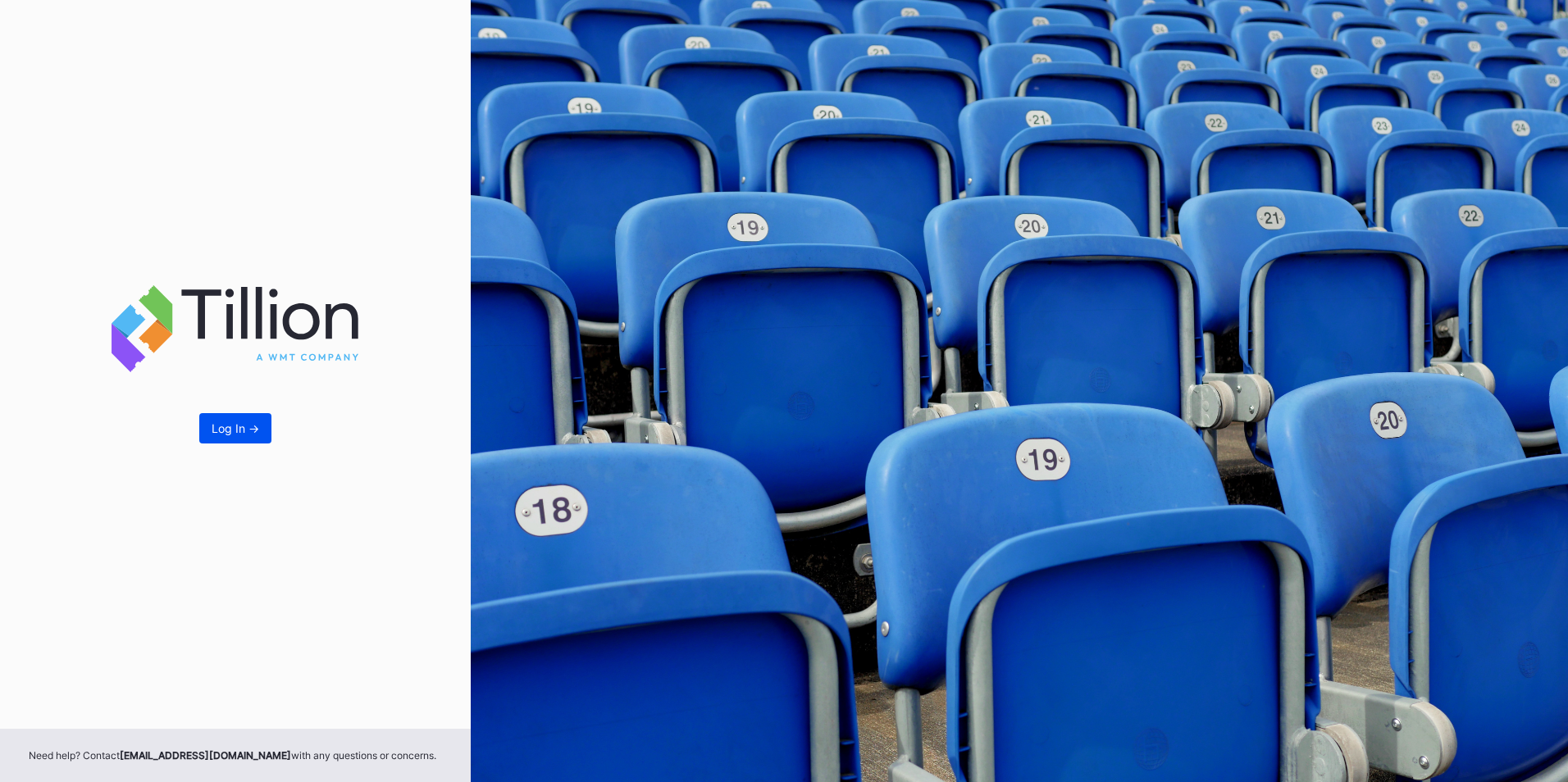
click at [234, 422] on div "Log In ->" at bounding box center [234, 429] width 47 height 14
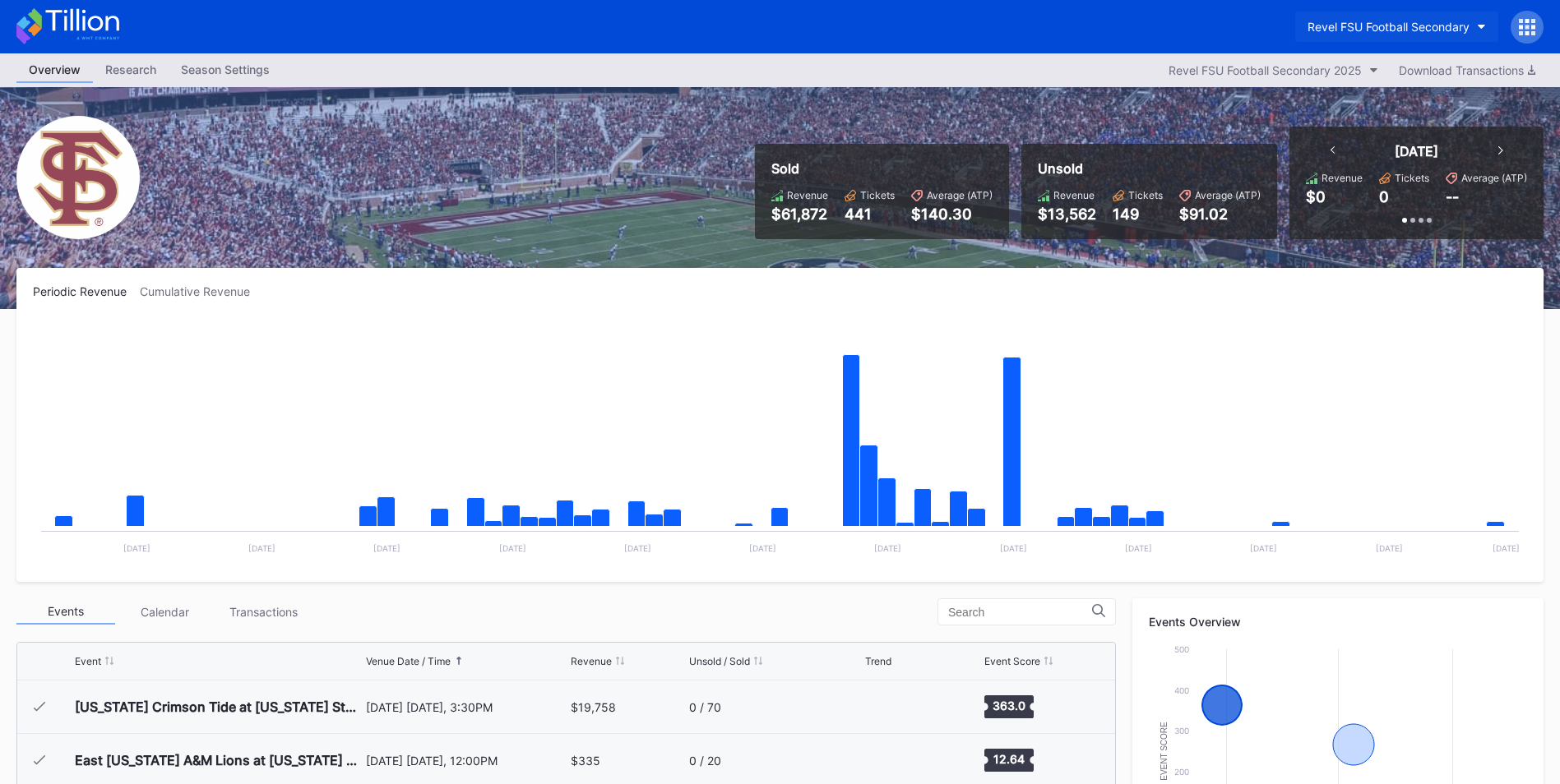
click at [1384, 21] on div "Revel FSU Football Secondary" at bounding box center [1388, 27] width 162 height 14
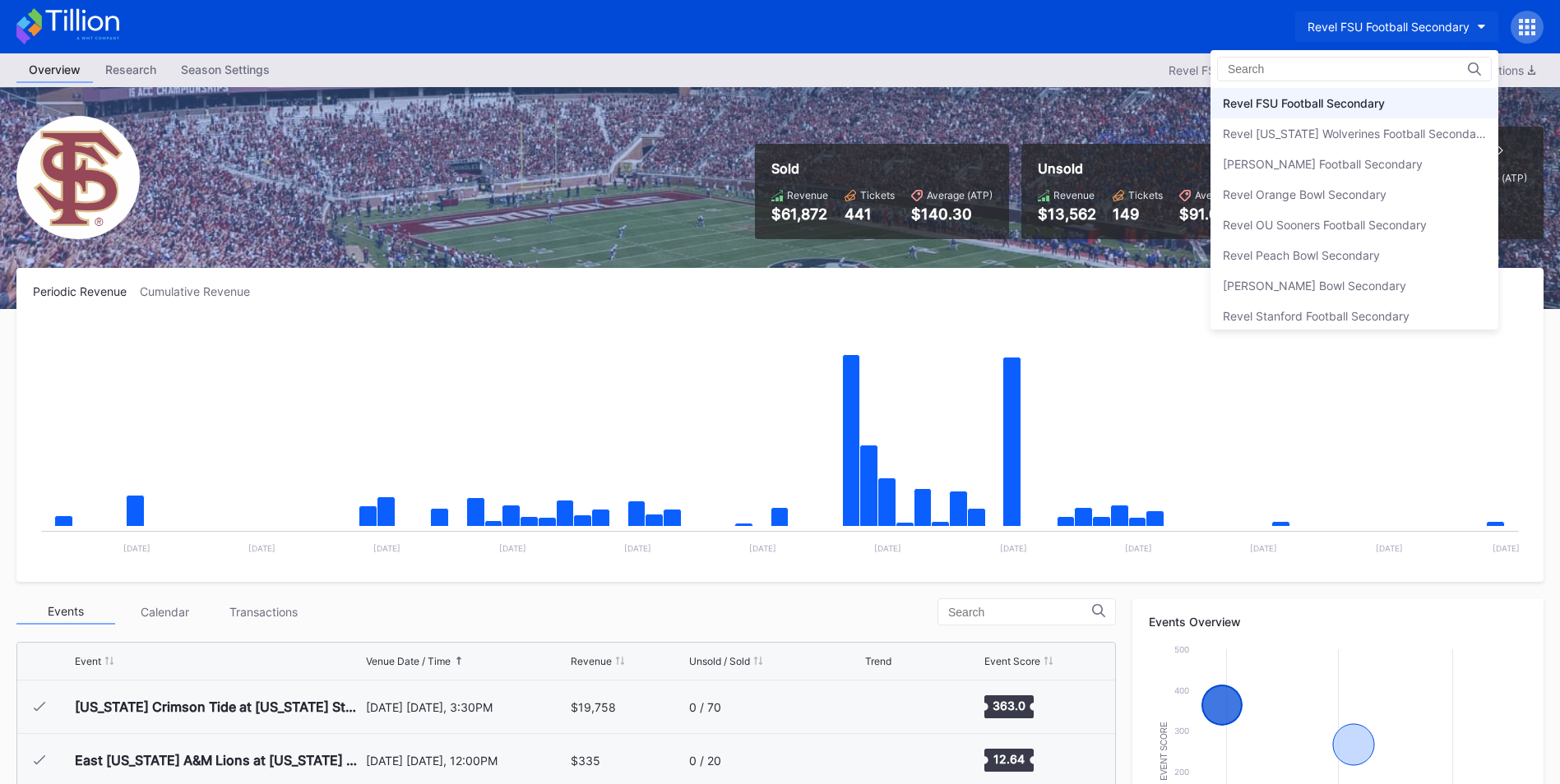
scroll to position [160, 0]
click at [1310, 275] on div "Revel Stanford Football Secondary" at bounding box center [1316, 277] width 187 height 14
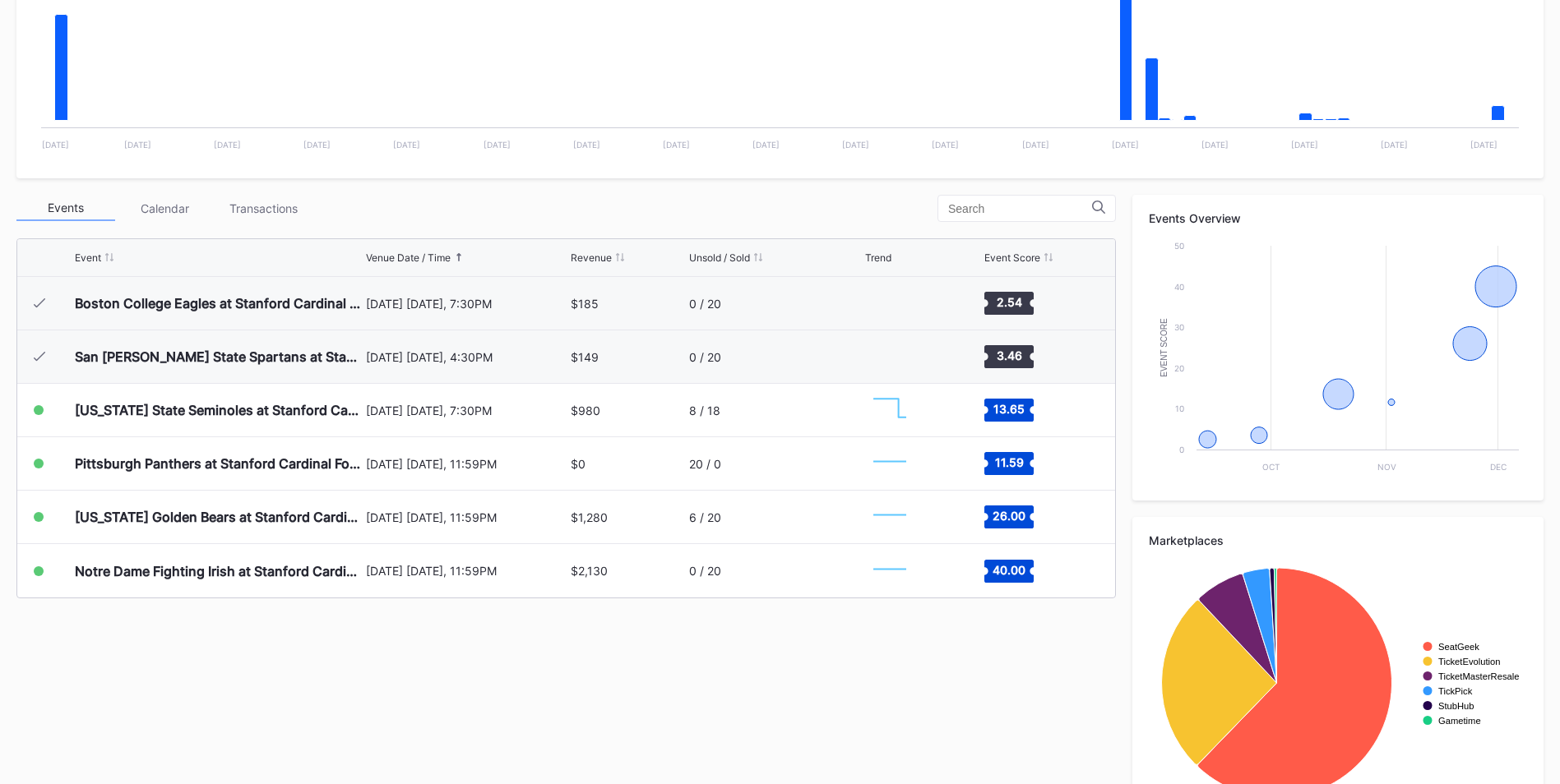
scroll to position [411, 0]
